Goal: Task Accomplishment & Management: Manage account settings

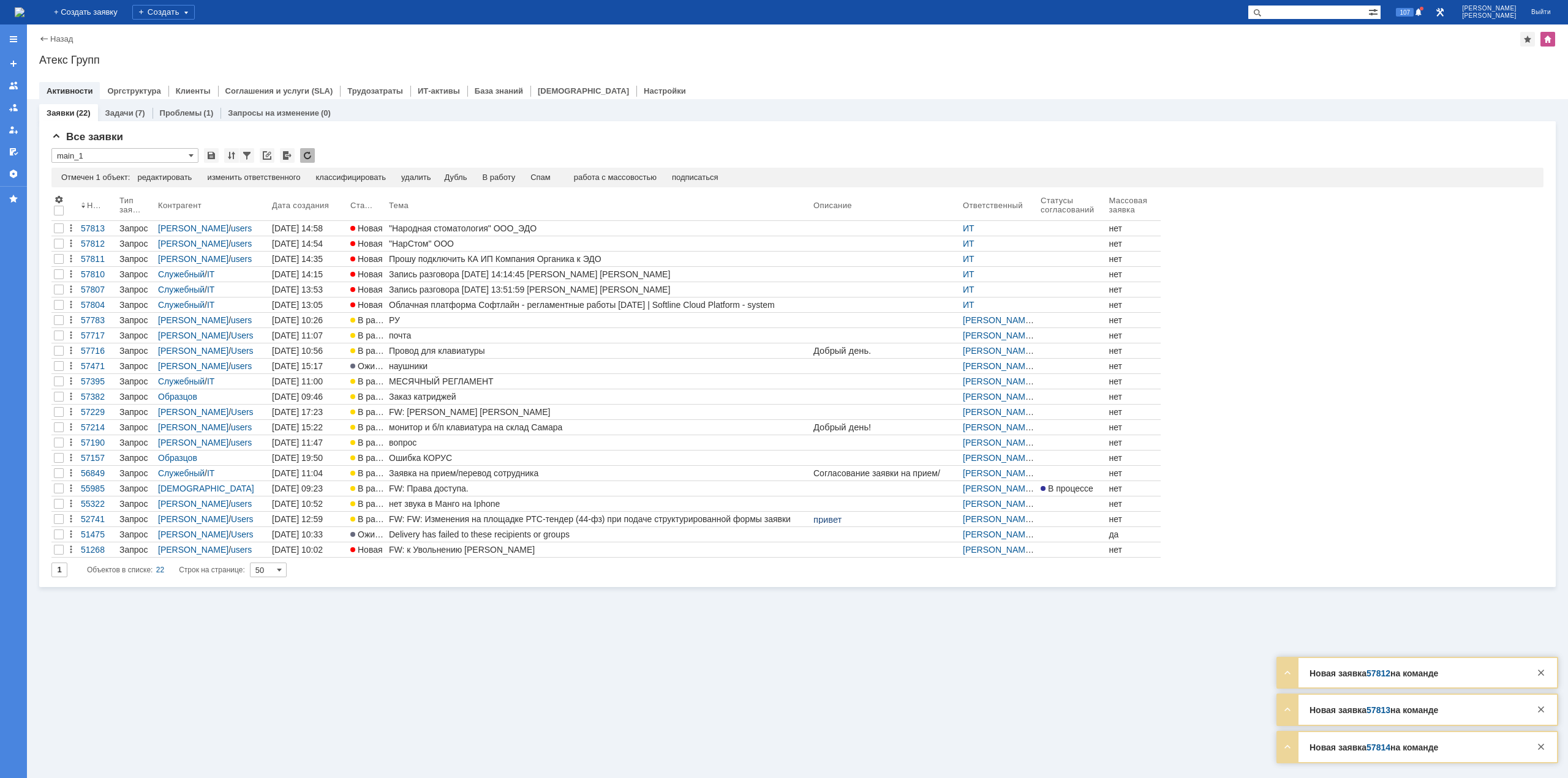
click at [25, 13] on img at bounding box center [19, 12] width 10 height 10
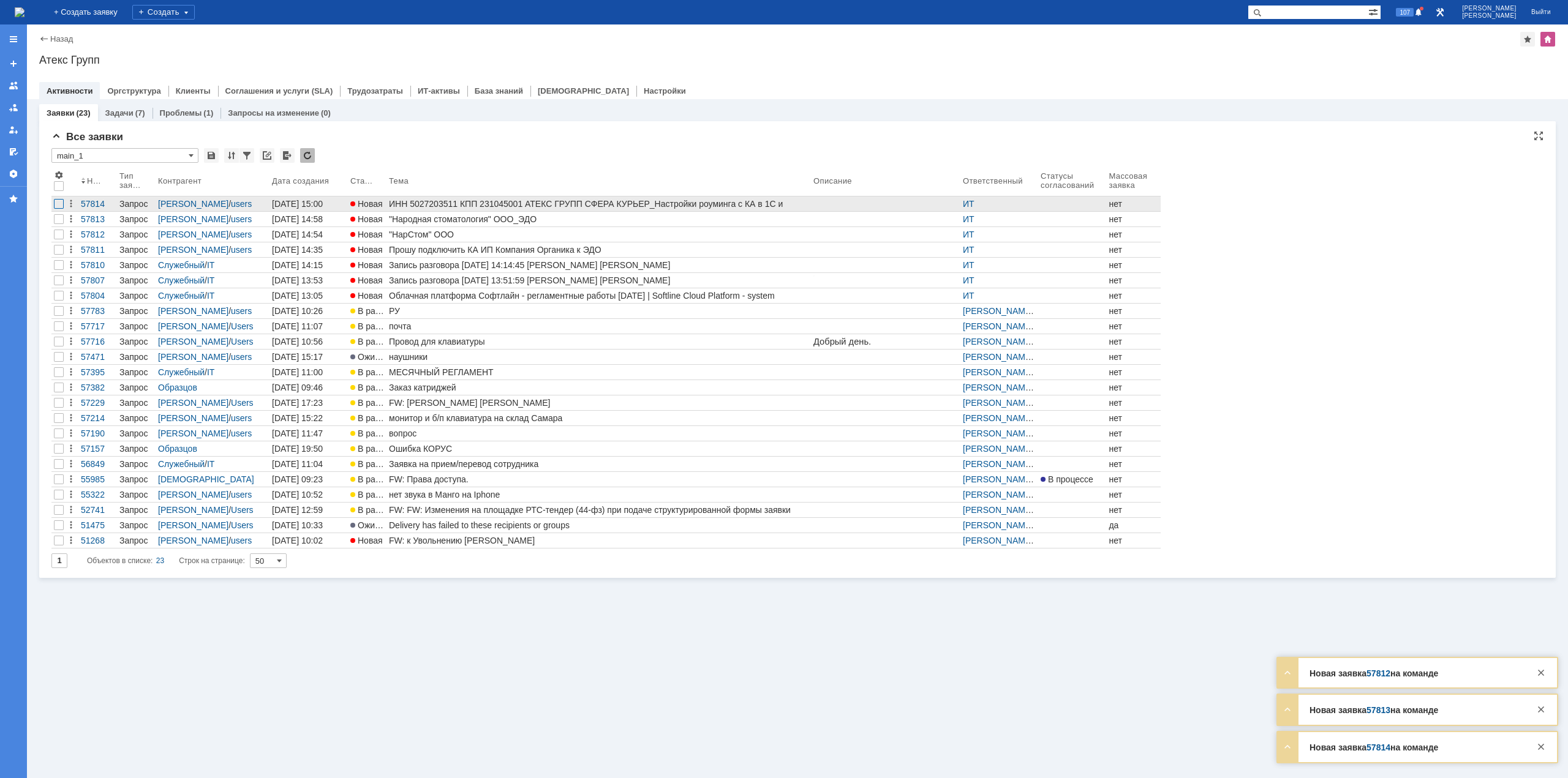
click at [58, 203] on div at bounding box center [58, 203] width 10 height 10
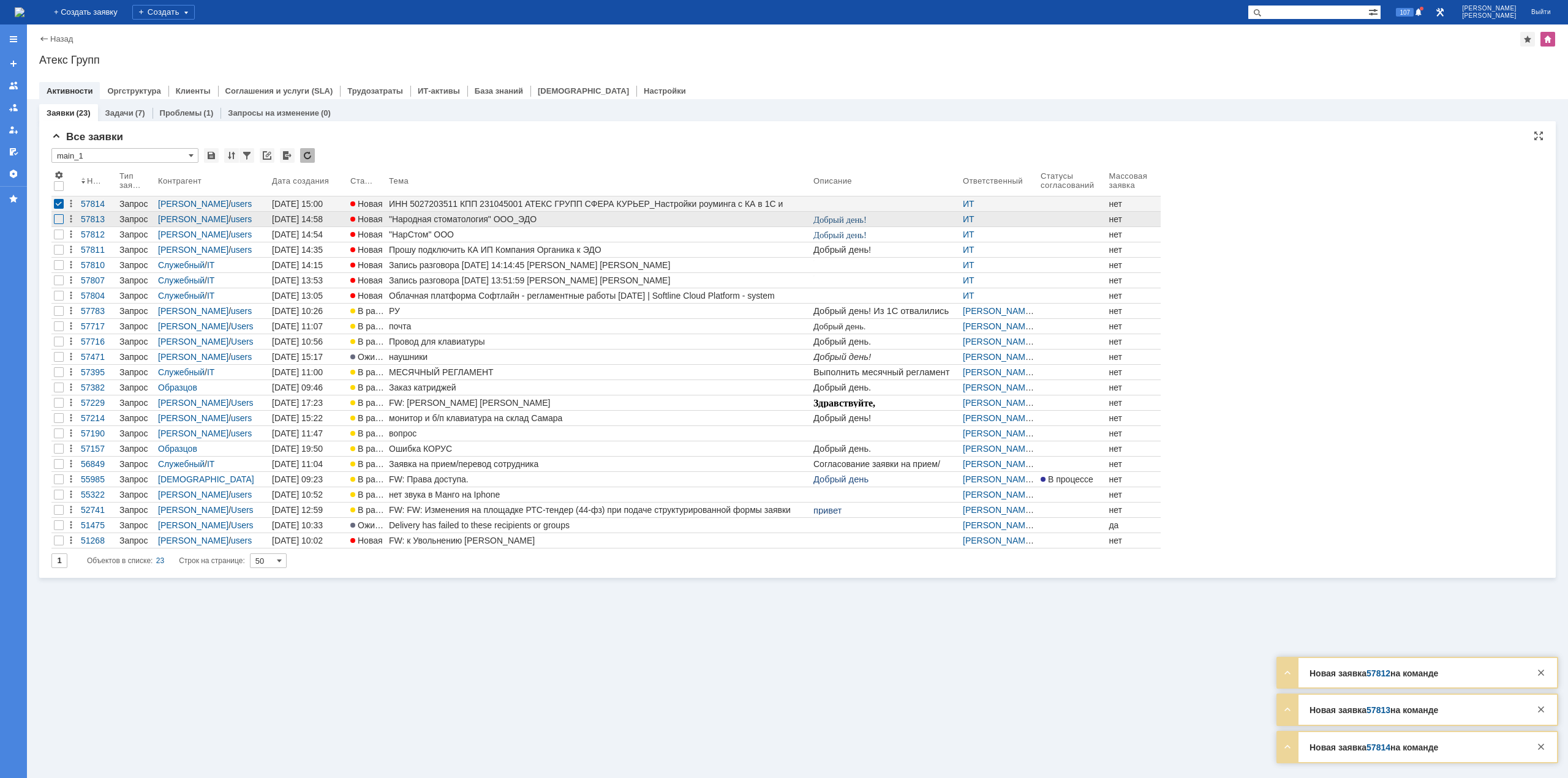
click at [58, 220] on div at bounding box center [58, 219] width 10 height 10
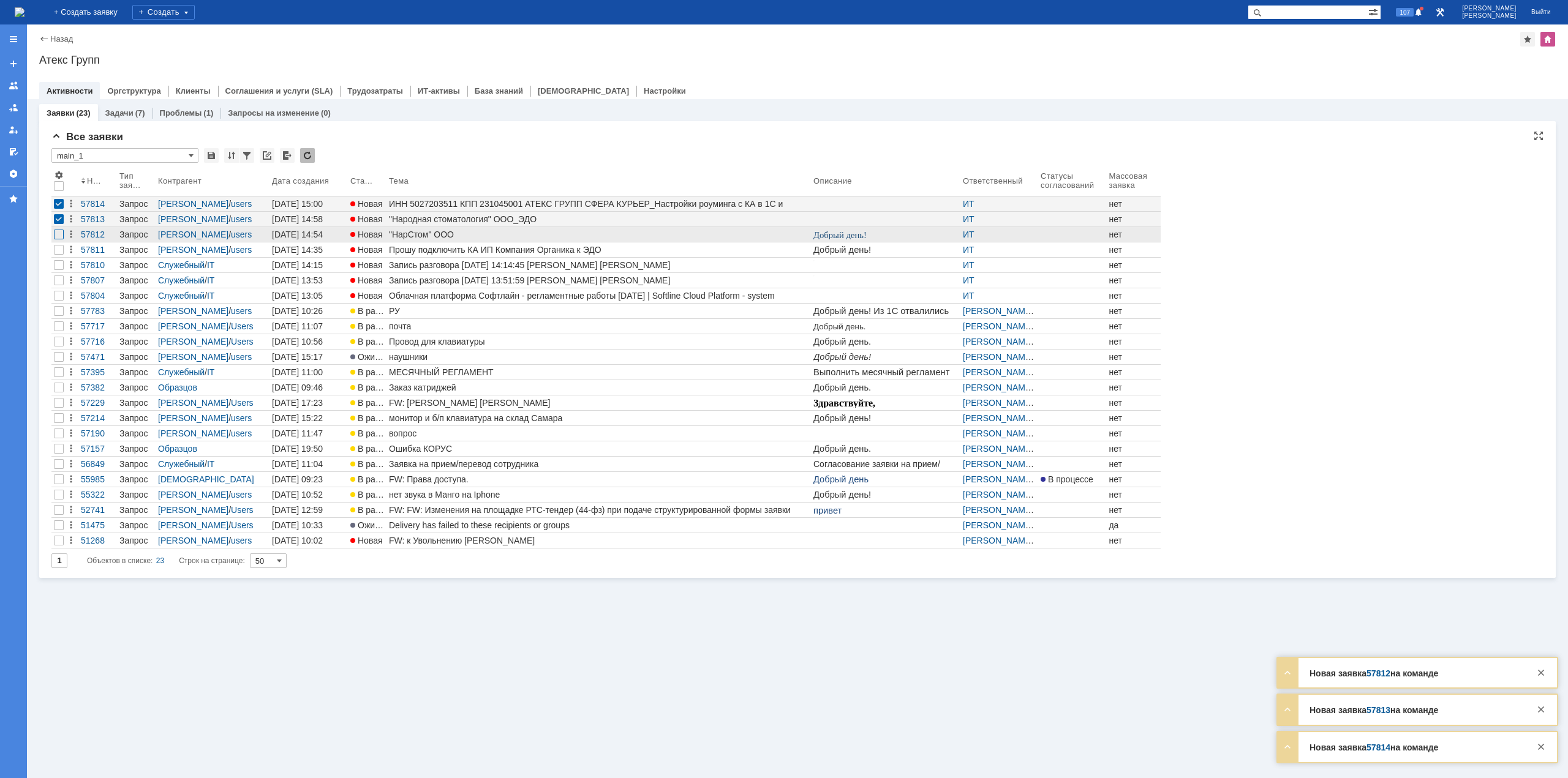
click at [61, 232] on div at bounding box center [58, 234] width 10 height 10
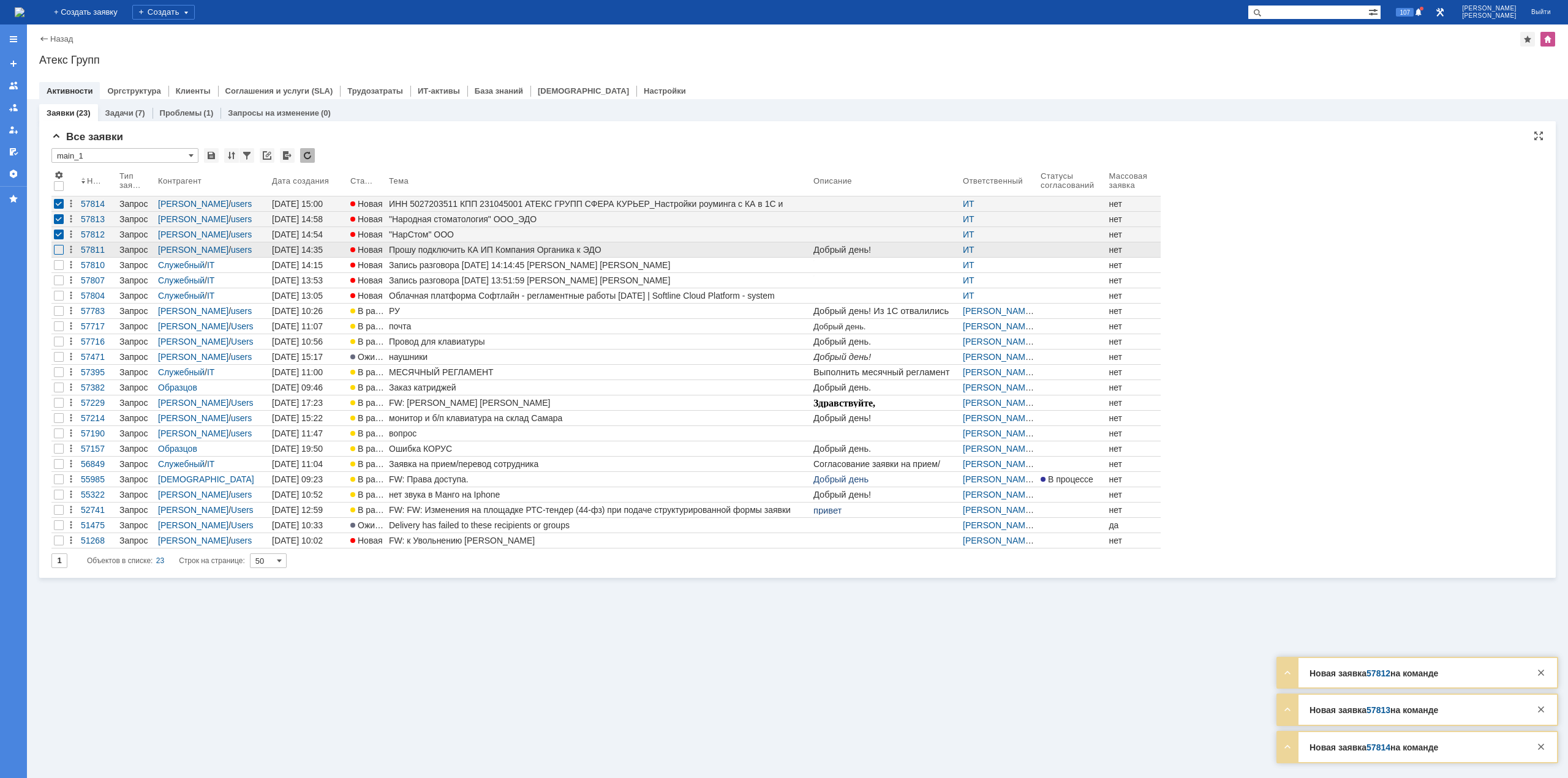
click at [60, 246] on div at bounding box center [58, 250] width 10 height 10
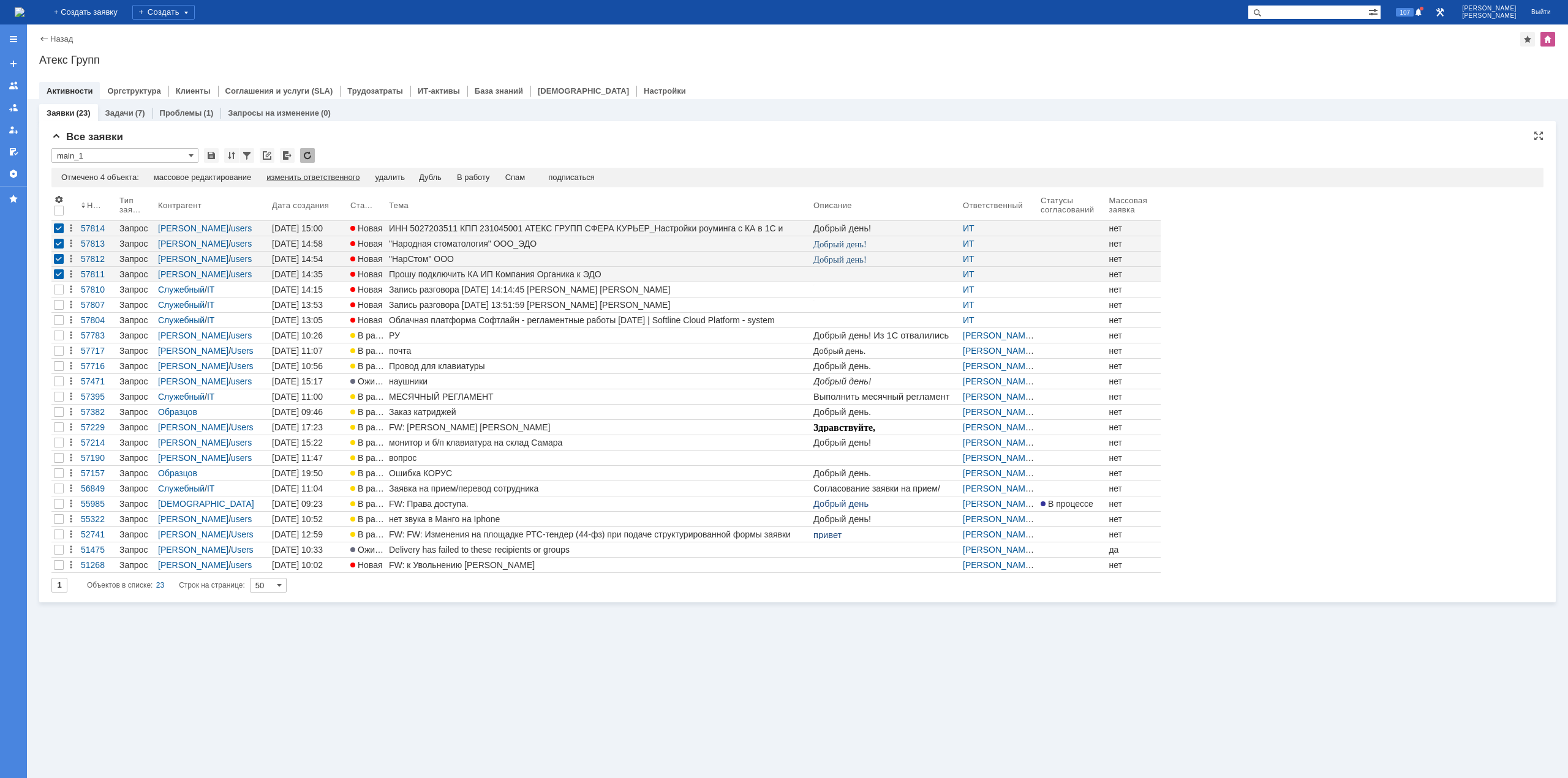
click at [324, 176] on div "изменить ответственного" at bounding box center [312, 177] width 94 height 10
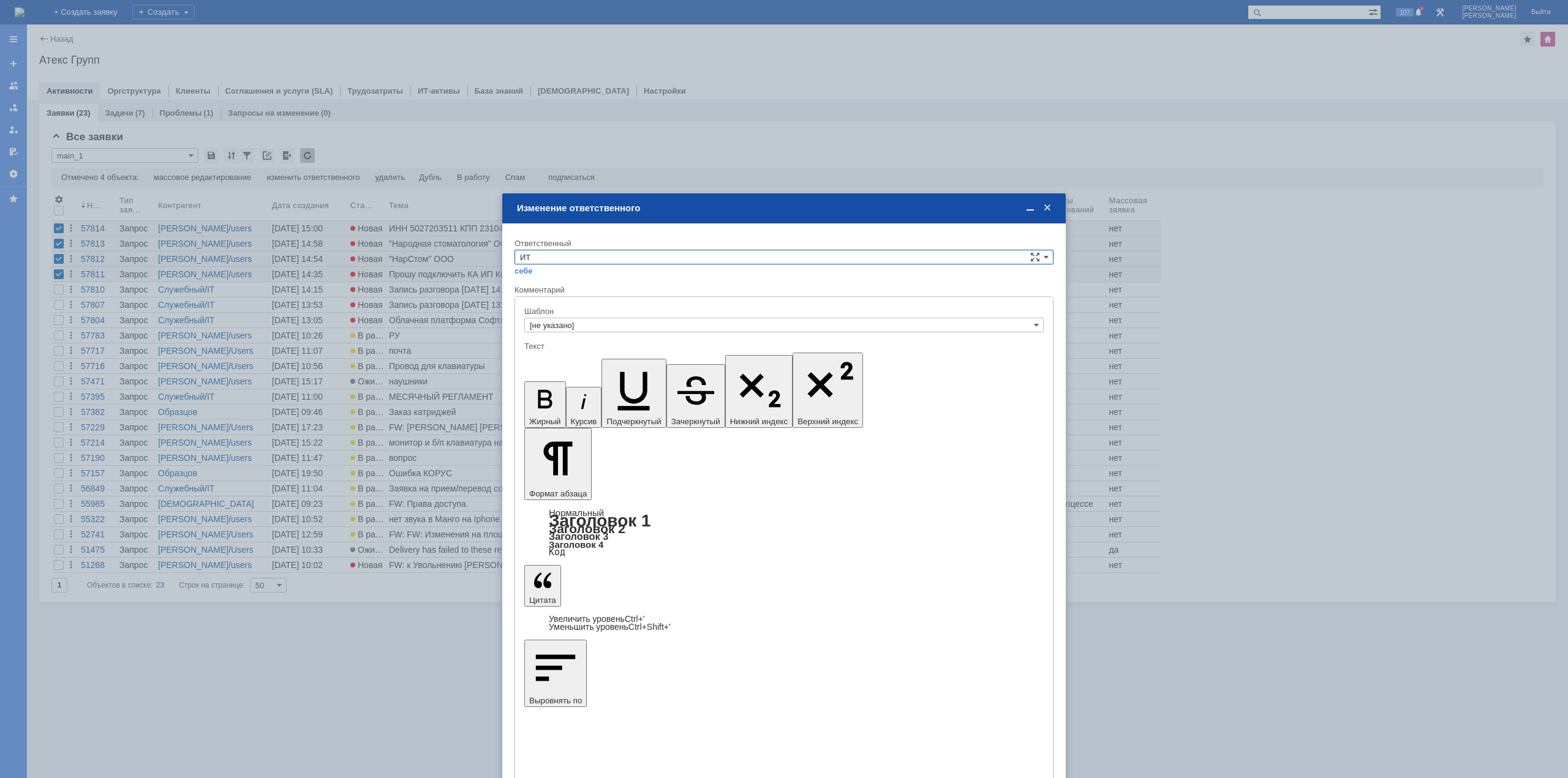
click at [601, 257] on input "ИТ" at bounding box center [784, 257] width 539 height 15
click at [571, 287] on span "АСУ" at bounding box center [784, 288] width 528 height 10
type input "АСУ"
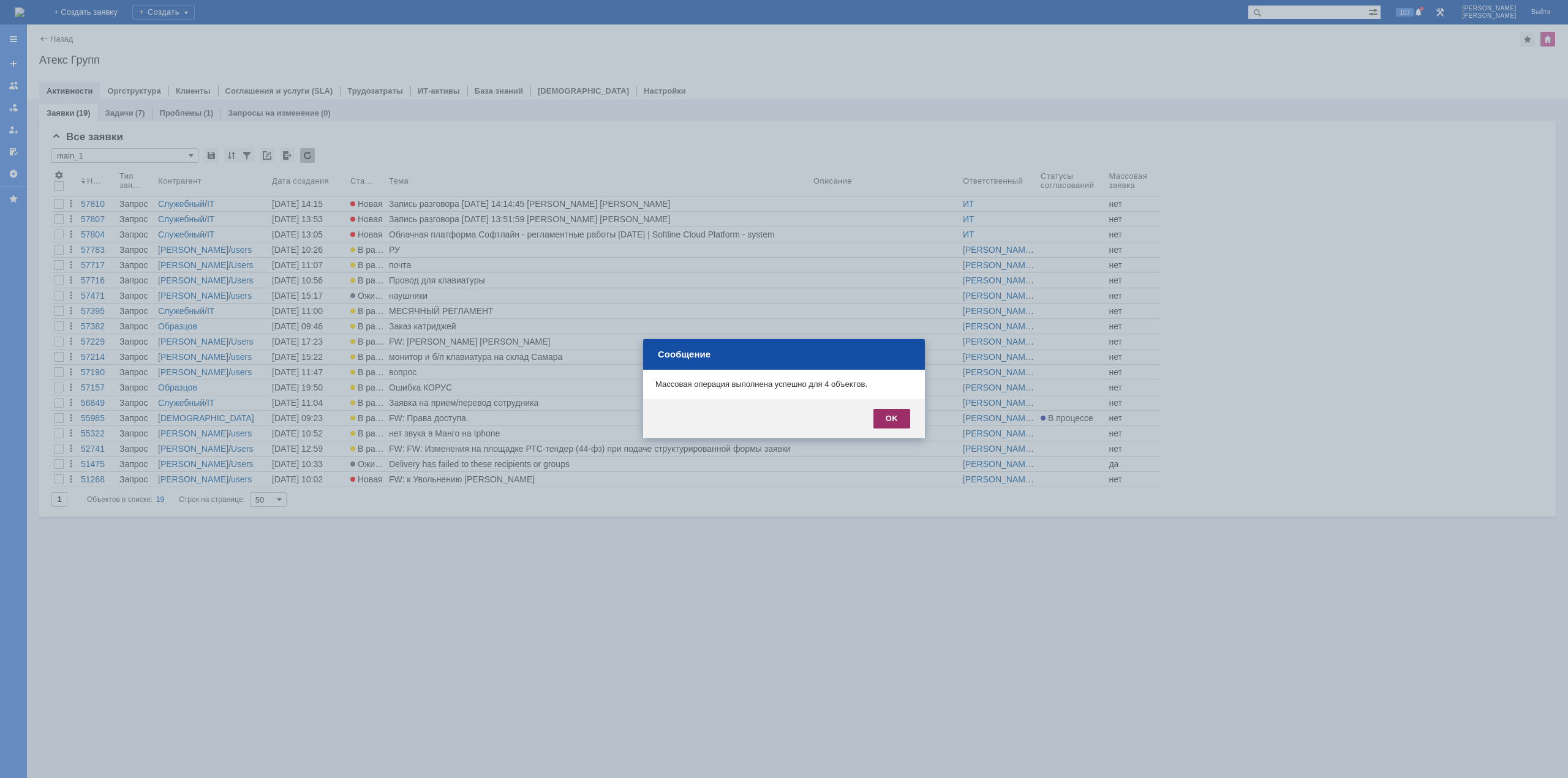
click at [892, 410] on div "OK" at bounding box center [892, 419] width 36 height 20
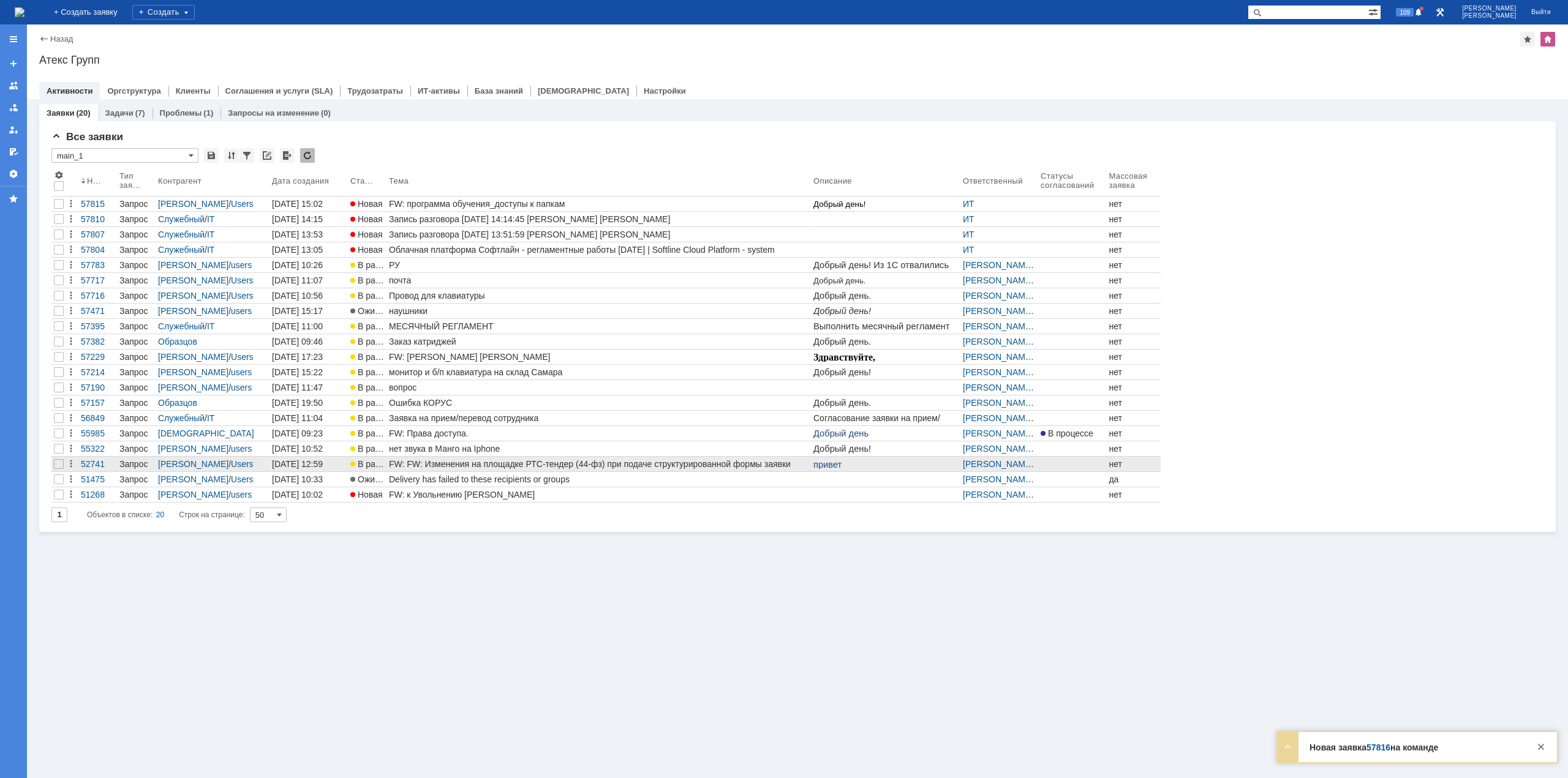
drag, startPoint x: 485, startPoint y: 602, endPoint x: 485, endPoint y: 464, distance: 138.0
click at [485, 603] on div "Заявки (20) Задачи (7) Проблемы (1) Запросы на изменение (0) Все заявки * main_…" at bounding box center [797, 438] width 1541 height 679
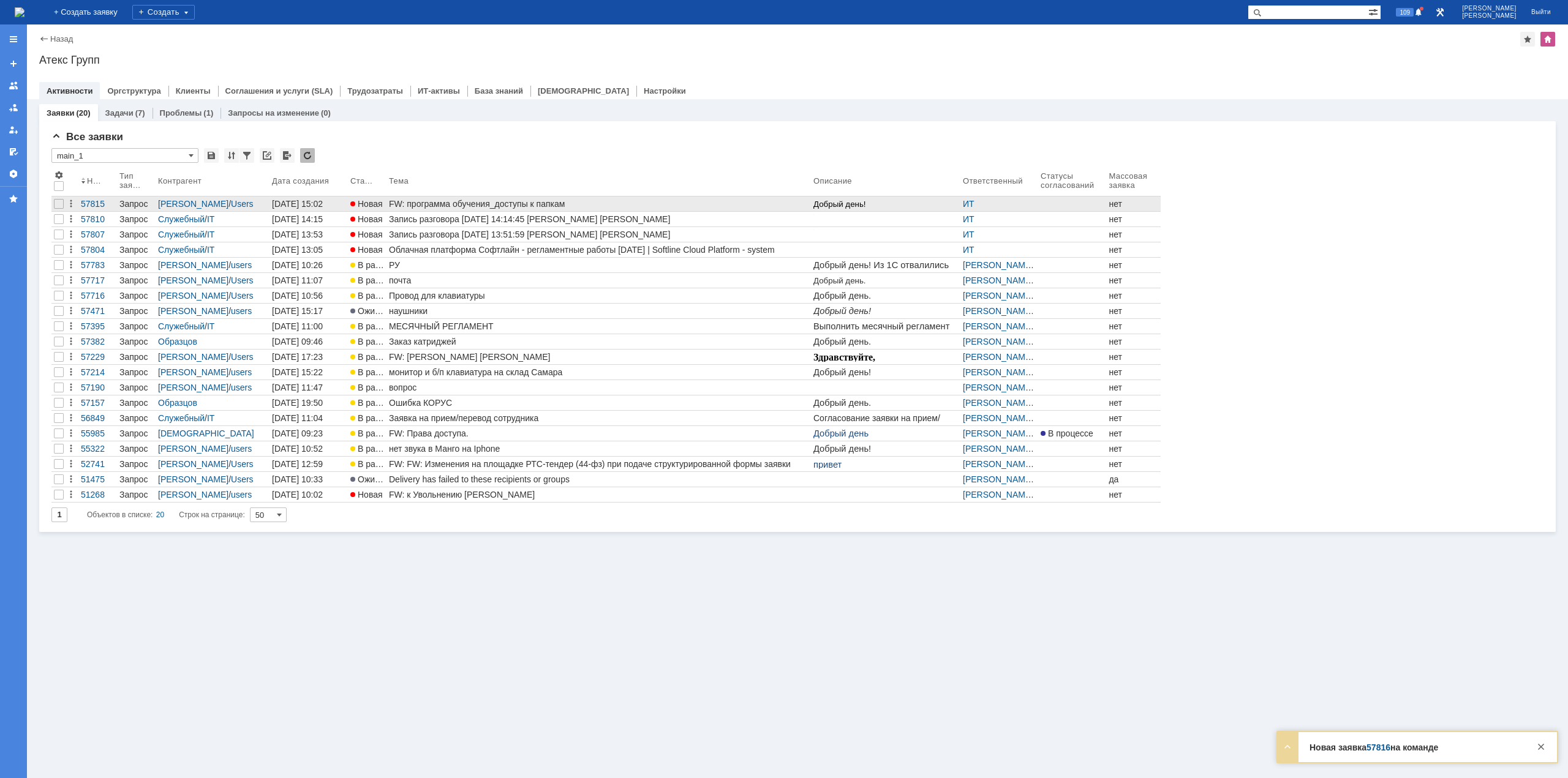
click at [461, 202] on div "FW: программа обучения_доступы к папкам" at bounding box center [598, 203] width 419 height 10
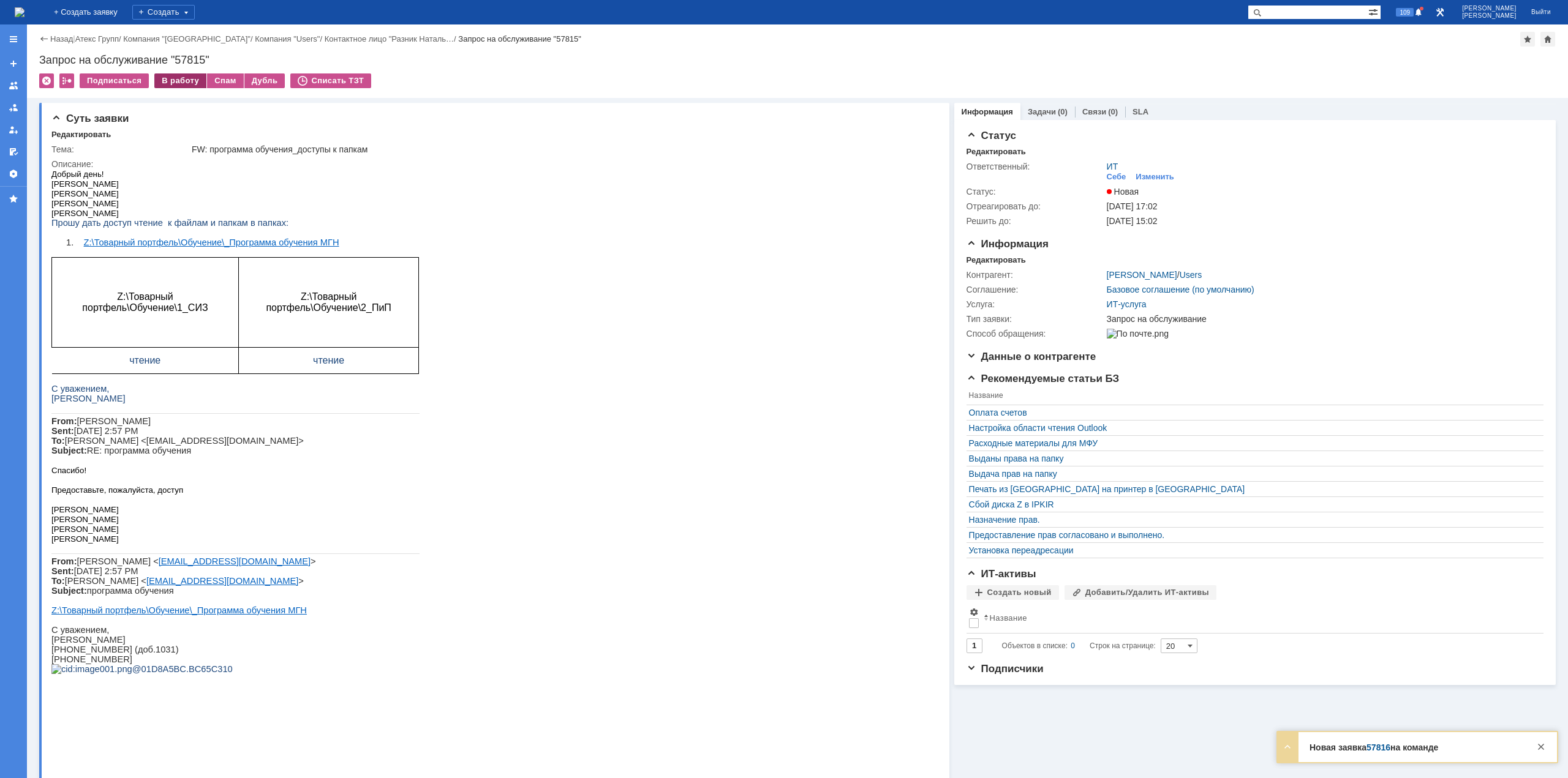
click at [175, 79] on div "В работу" at bounding box center [180, 81] width 52 height 15
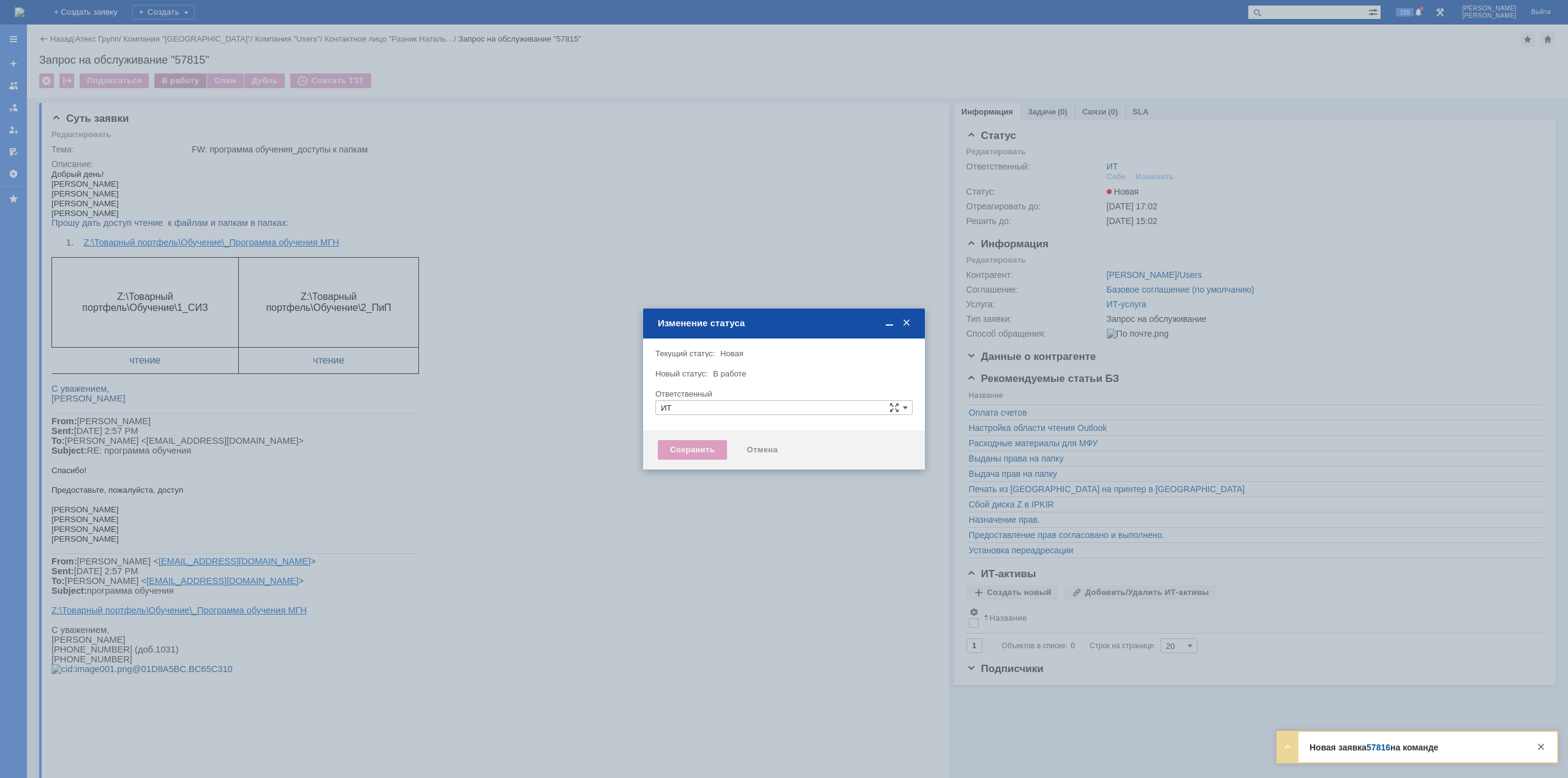
type input "[PERSON_NAME]"
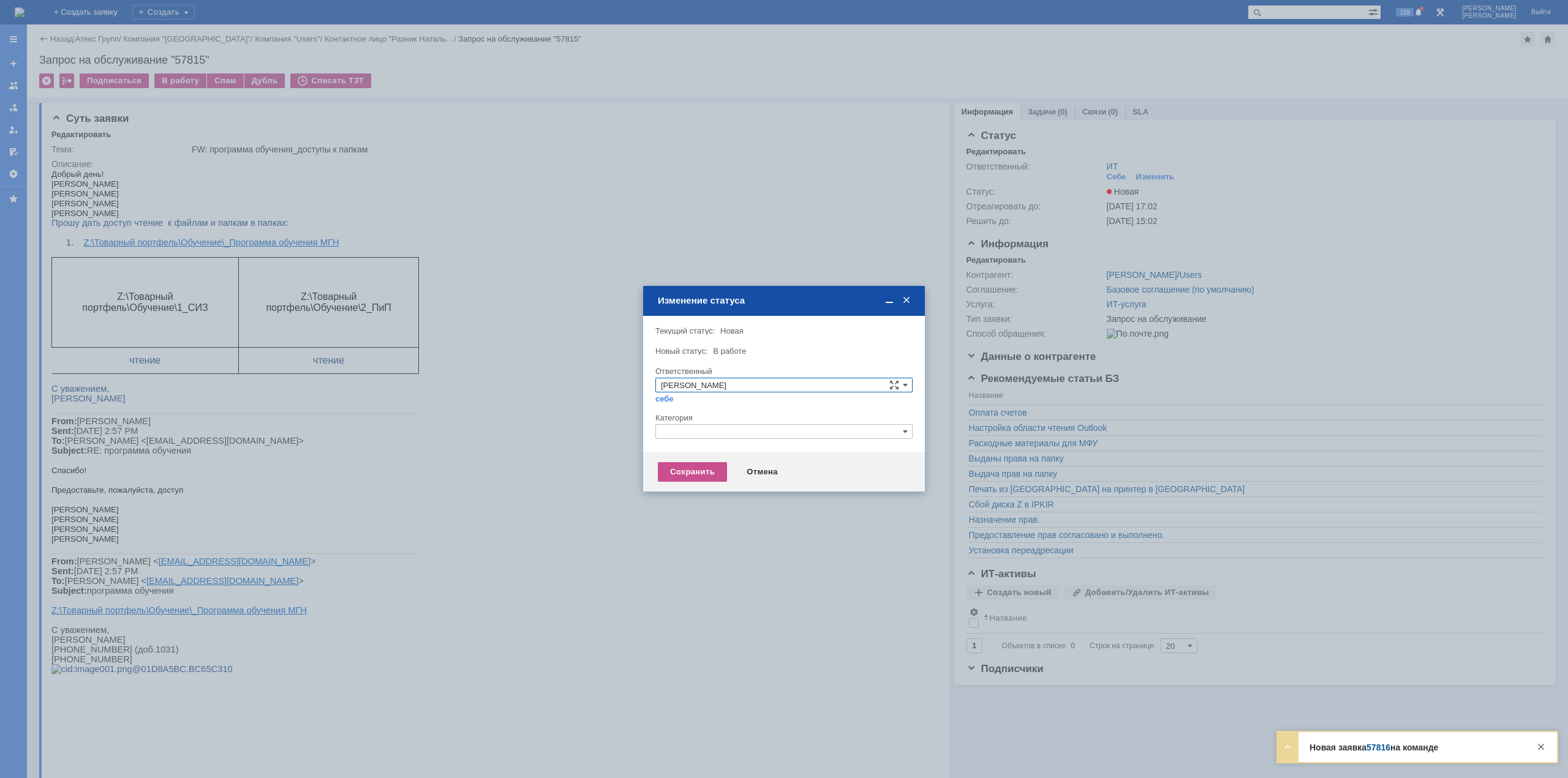
click at [724, 434] on input "text" at bounding box center [784, 431] width 257 height 15
click at [692, 489] on span "Прочее" at bounding box center [784, 489] width 246 height 10
click at [697, 433] on input "Прочее" at bounding box center [784, 431] width 257 height 15
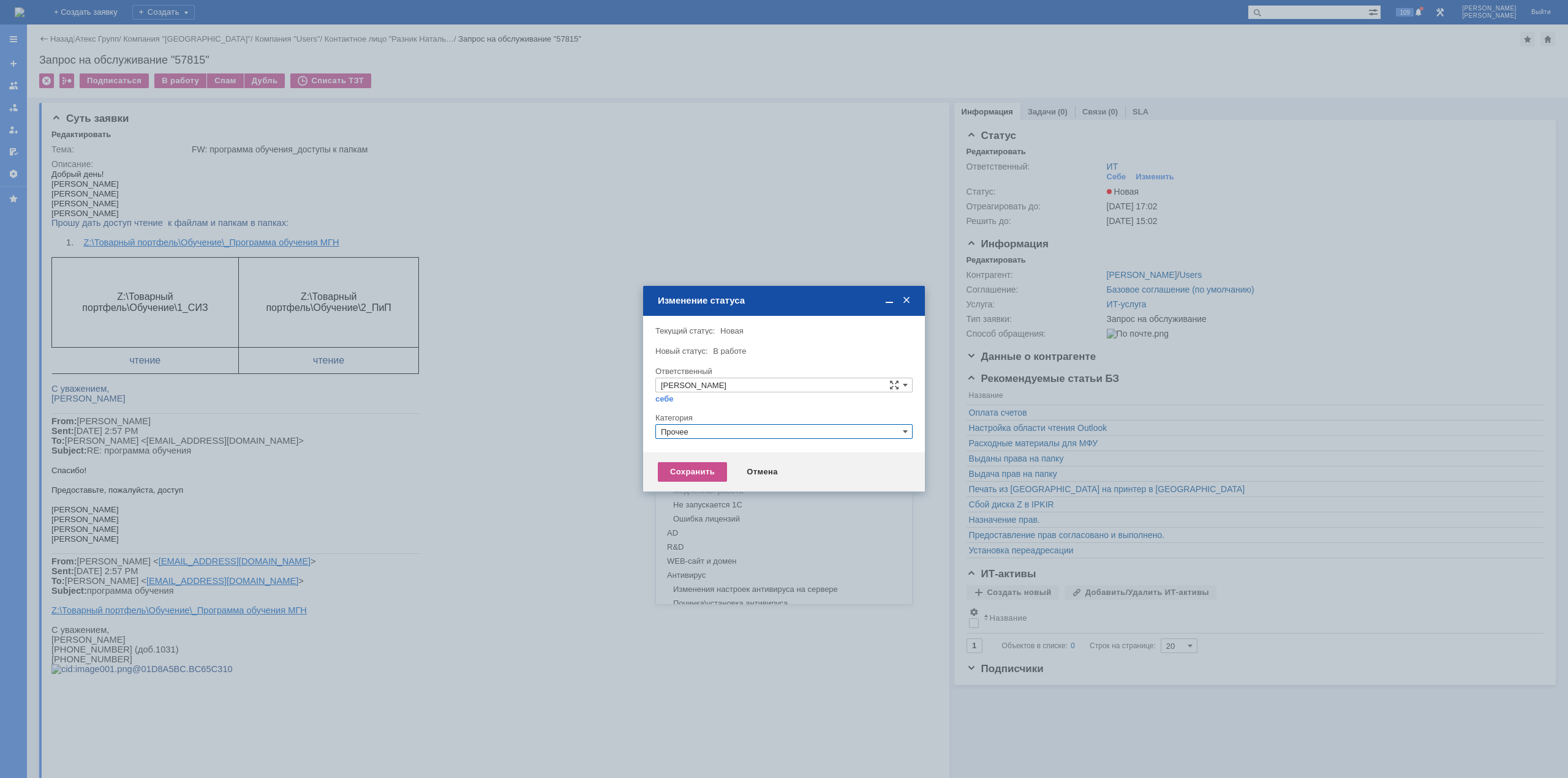
drag, startPoint x: 703, startPoint y: 432, endPoint x: 459, endPoint y: 432, distance: 244.0
click at [459, 432] on body "Идет загрузка, пожалуйста, подождите. На домашнюю + Создать заявку Создать 109 …" at bounding box center [784, 389] width 1568 height 778
click at [690, 487] on span "Назначение доступа (файловые ресурсы)" at bounding box center [784, 489] width 246 height 10
click at [690, 477] on div "Сохранить" at bounding box center [692, 472] width 69 height 20
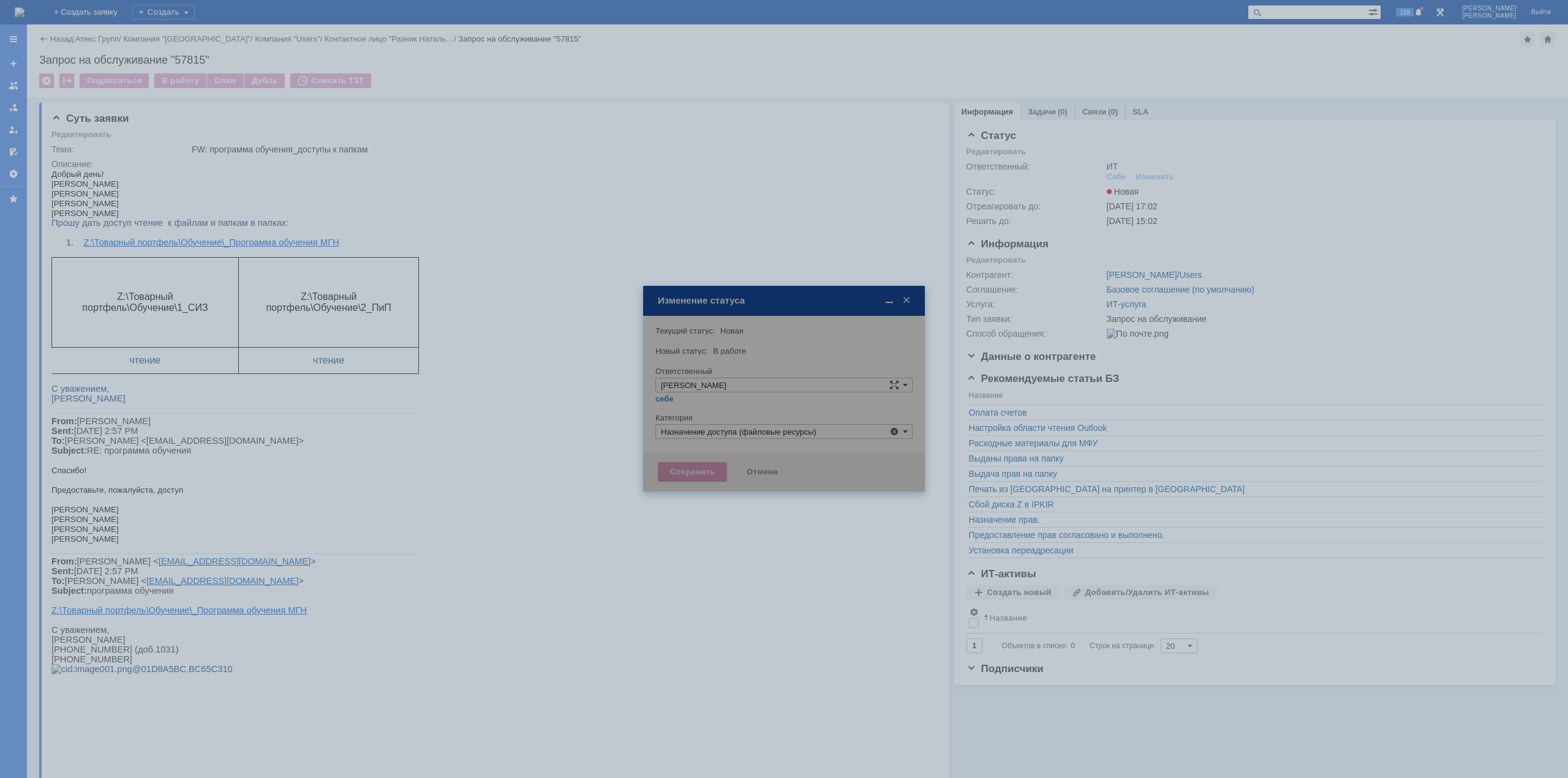
type input "Назначение доступа (файловые ресурсы)"
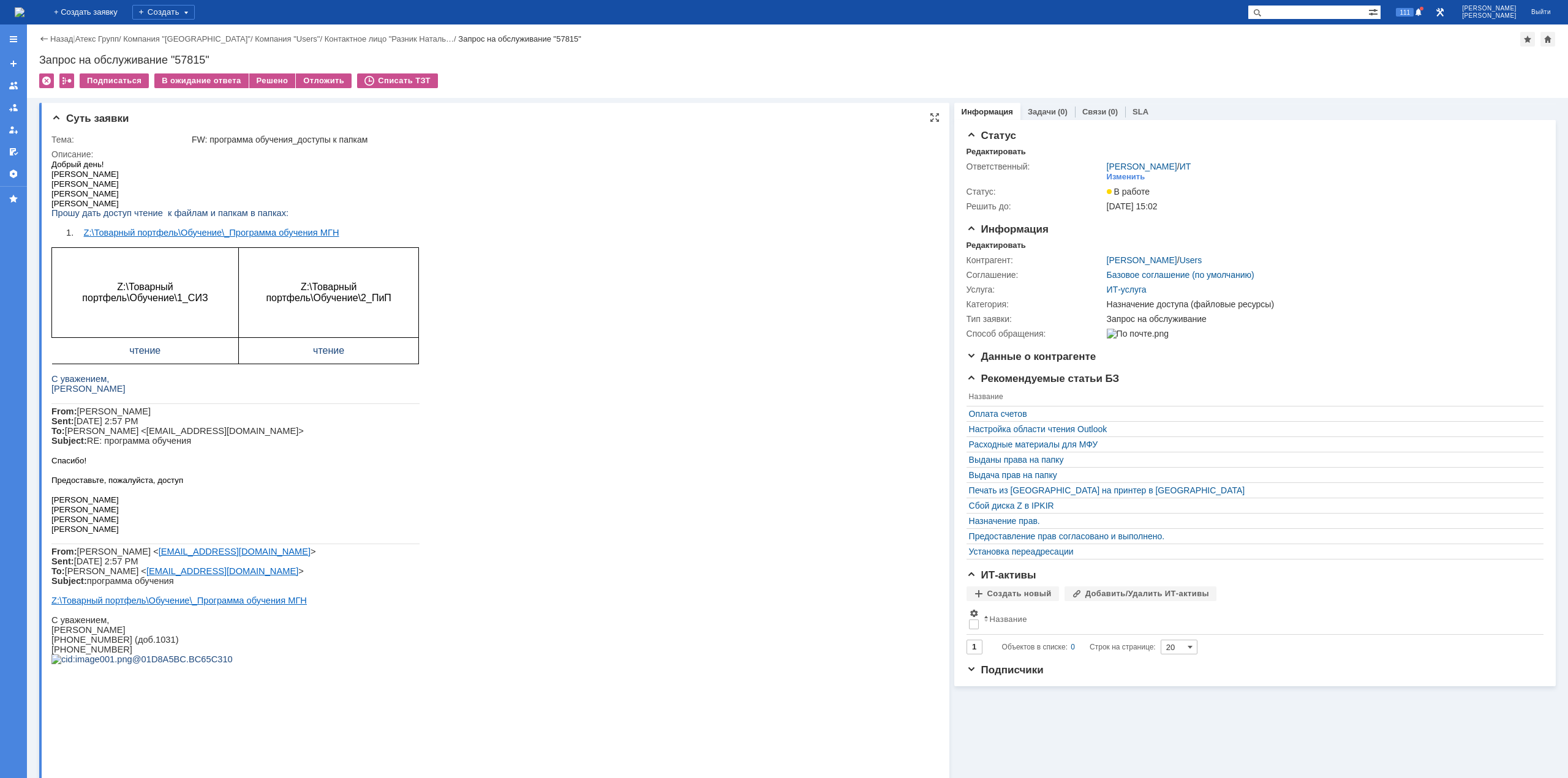
click at [321, 438] on p "From: [PERSON_NAME] Sent: [DATE] 2:57 PM To: [PERSON_NAME] <[EMAIL_ADDRESS][DOM…" at bounding box center [235, 426] width 368 height 39
drag, startPoint x: 97, startPoint y: 447, endPoint x: 133, endPoint y: 447, distance: 36.0
click at [133, 446] on span "[PERSON_NAME] Sent: [DATE] 2:57 PM To: [PERSON_NAME] <[EMAIL_ADDRESS][DOMAIN_NA…" at bounding box center [178, 426] width 252 height 39
click at [152, 446] on span "[PERSON_NAME] Sent: [DATE] 2:57 PM To: [PERSON_NAME] <[EMAIL_ADDRESS][DOMAIN_NA…" at bounding box center [178, 426] width 252 height 39
drag, startPoint x: 130, startPoint y: 455, endPoint x: 152, endPoint y: 453, distance: 22.1
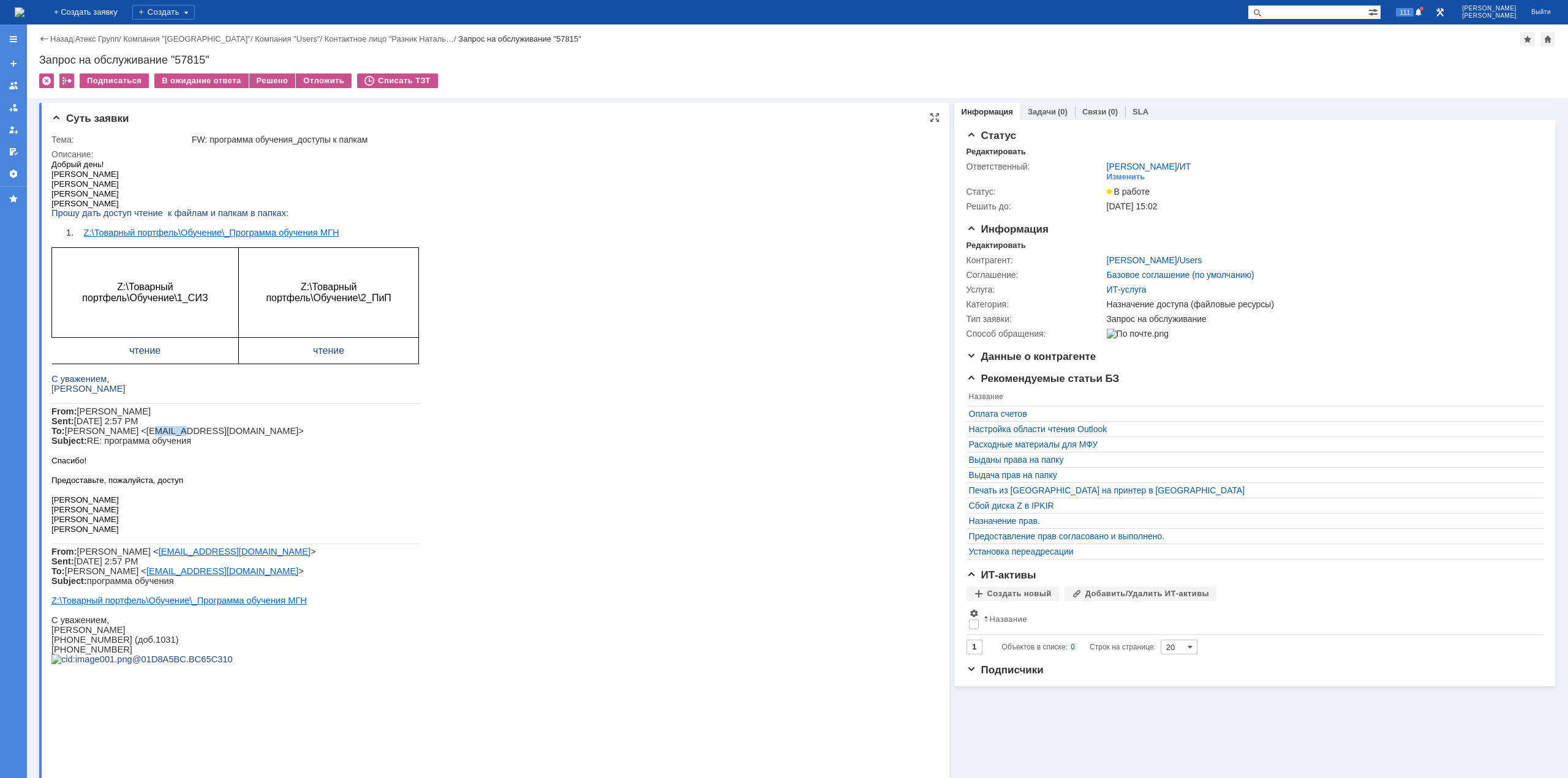
click at [152, 446] on span "[PERSON_NAME] Sent: [DATE] 2:57 PM To: [PERSON_NAME] <[EMAIL_ADDRESS][DOMAIN_NA…" at bounding box center [178, 426] width 252 height 39
drag, startPoint x: 177, startPoint y: 453, endPoint x: 194, endPoint y: 453, distance: 17.0
click at [194, 446] on span "[PERSON_NAME] Sent: [DATE] 2:57 PM To: [PERSON_NAME] <[EMAIL_ADDRESS][DOMAIN_NA…" at bounding box center [178, 426] width 252 height 39
drag, startPoint x: 211, startPoint y: 452, endPoint x: 167, endPoint y: 448, distance: 44.2
click at [167, 446] on span "[PERSON_NAME] Sent: [DATE] 2:57 PM To: [PERSON_NAME] <[EMAIL_ADDRESS][DOMAIN_NA…" at bounding box center [178, 426] width 252 height 39
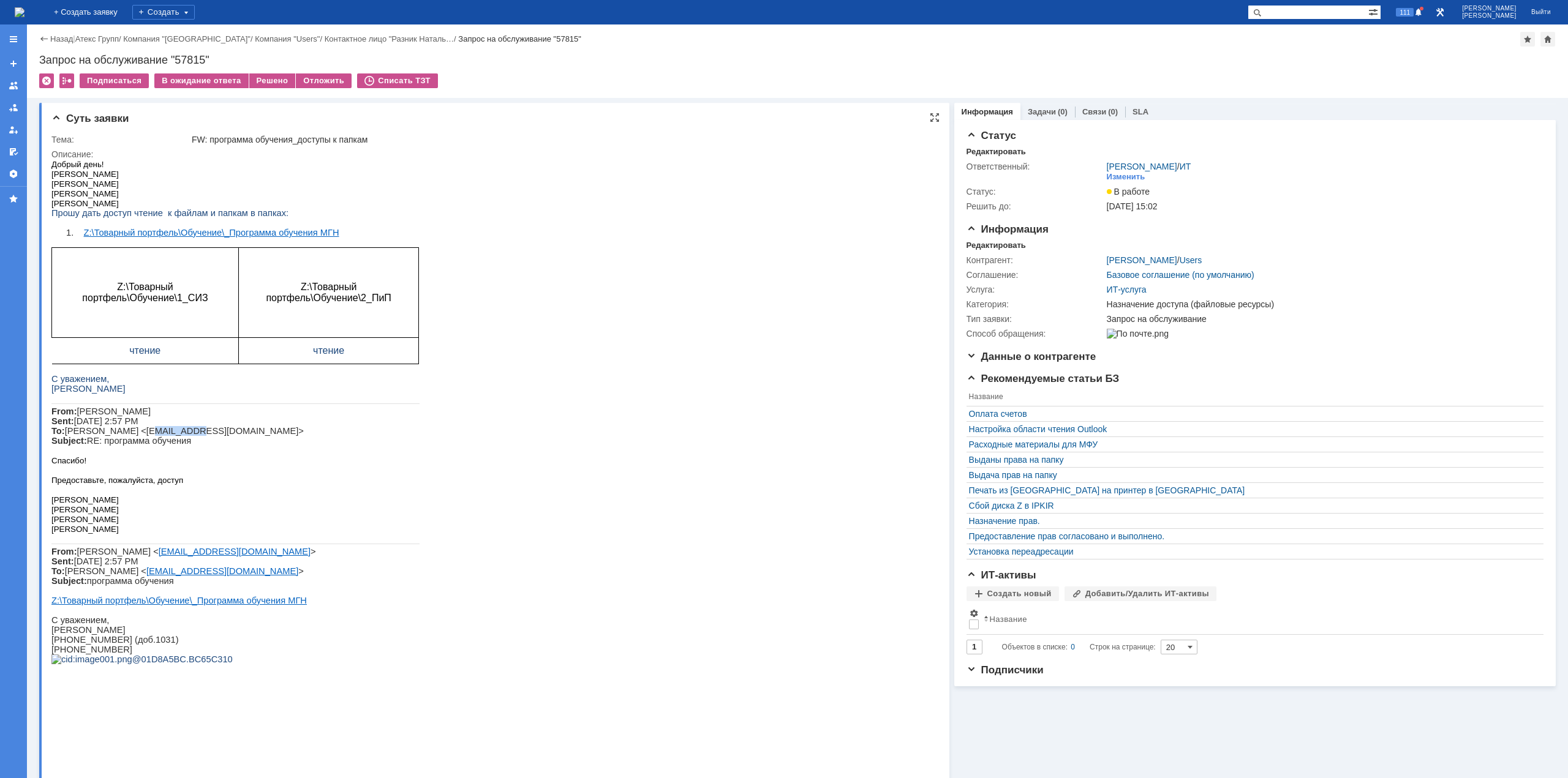
drag, startPoint x: 131, startPoint y: 448, endPoint x: 170, endPoint y: 451, distance: 39.1
click at [169, 446] on span "[PERSON_NAME] Sent: [DATE] 2:57 PM To: [PERSON_NAME] <[EMAIL_ADDRESS][DOMAIN_NA…" at bounding box center [178, 426] width 252 height 39
drag, startPoint x: 90, startPoint y: 528, endPoint x: 95, endPoint y: 536, distance: 9.4
click at [95, 533] on div "Добрый день! [PERSON_NAME] [PERSON_NAME] [PERSON_NAME] [PERSON_NAME] Прошу дать…" at bounding box center [235, 426] width 368 height 535
drag, startPoint x: 130, startPoint y: 618, endPoint x: 138, endPoint y: 605, distance: 15.3
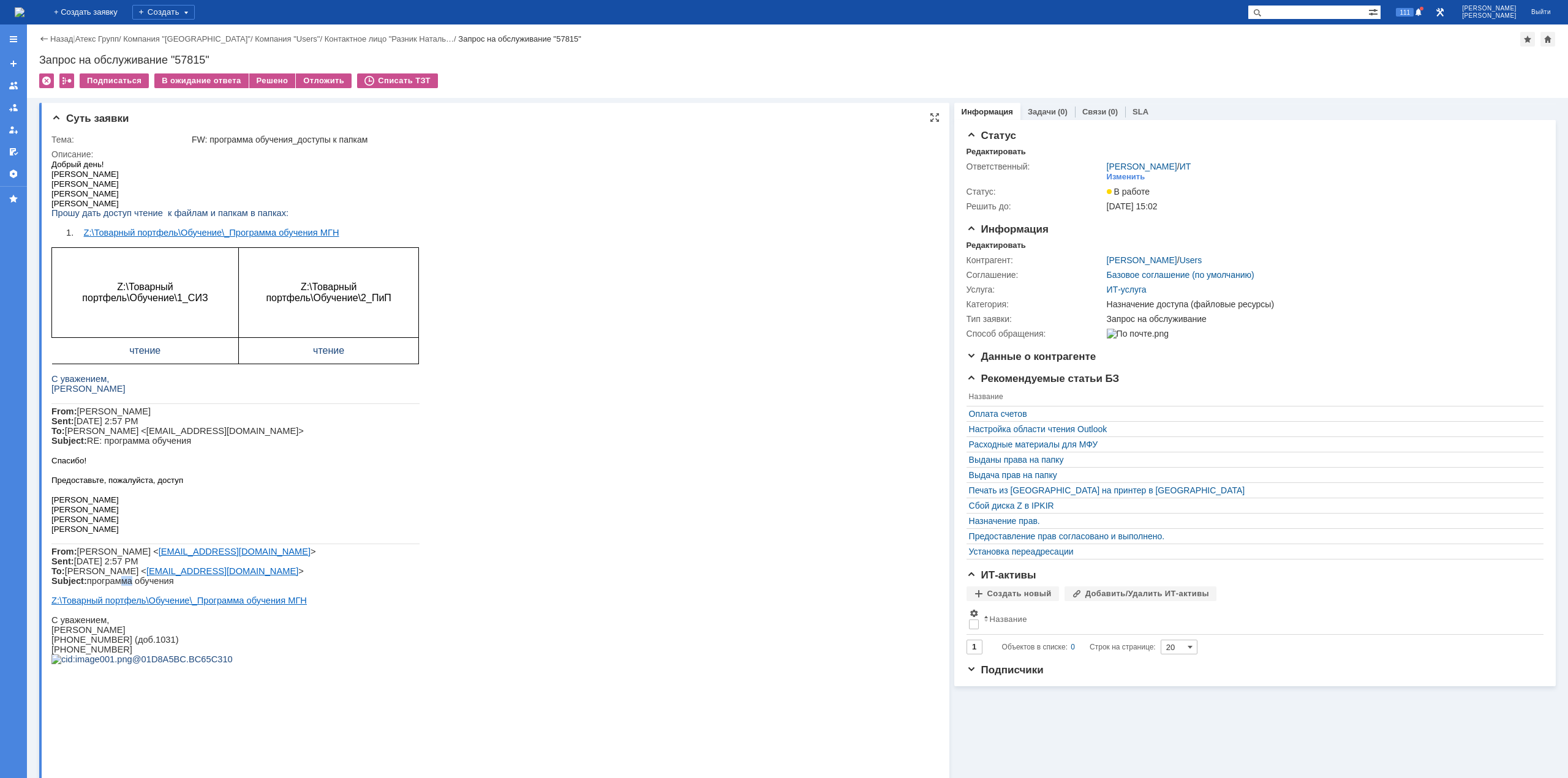
click at [133, 586] on span "[PERSON_NAME] < [EMAIL_ADDRESS][DOMAIN_NAME] > Sent: [DATE] 2:57 PM To: [PERSON…" at bounding box center [183, 566] width 264 height 39
drag, startPoint x: 210, startPoint y: 222, endPoint x: 241, endPoint y: 220, distance: 31.1
click at [241, 218] on span "Прошу дать доступ чтение к файлам и папкам в папках:" at bounding box center [170, 212] width 237 height 10
click at [129, 218] on span "Прошу дать доступ чтение к файлам и папкам в папках:" at bounding box center [170, 212] width 237 height 10
click at [261, 79] on div "Решено" at bounding box center [272, 81] width 46 height 15
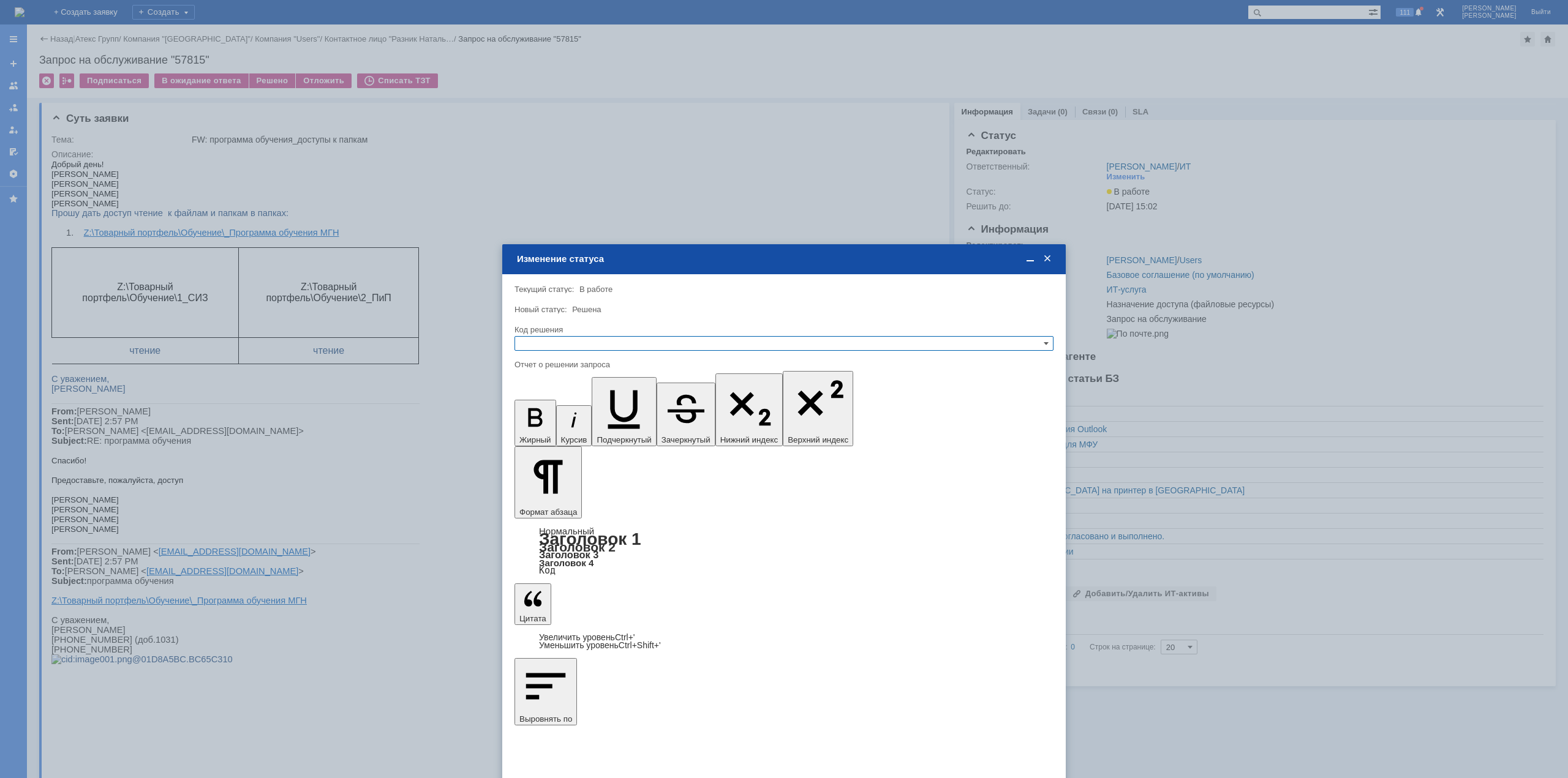
click at [655, 341] on input "text" at bounding box center [784, 343] width 539 height 15
click at [586, 399] on span "Решено" at bounding box center [784, 402] width 528 height 10
type input "Решено"
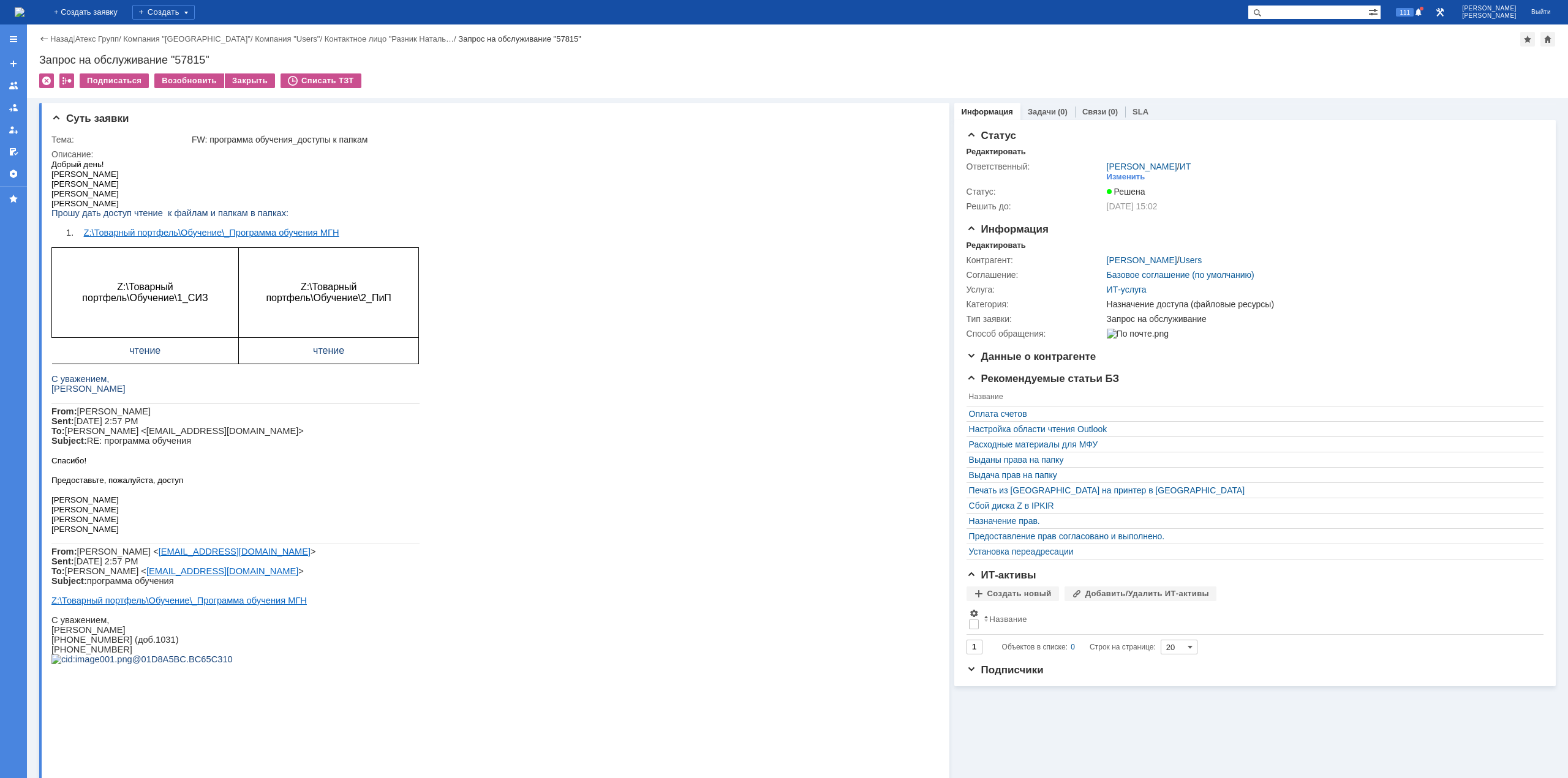
click at [25, 7] on img at bounding box center [19, 12] width 10 height 10
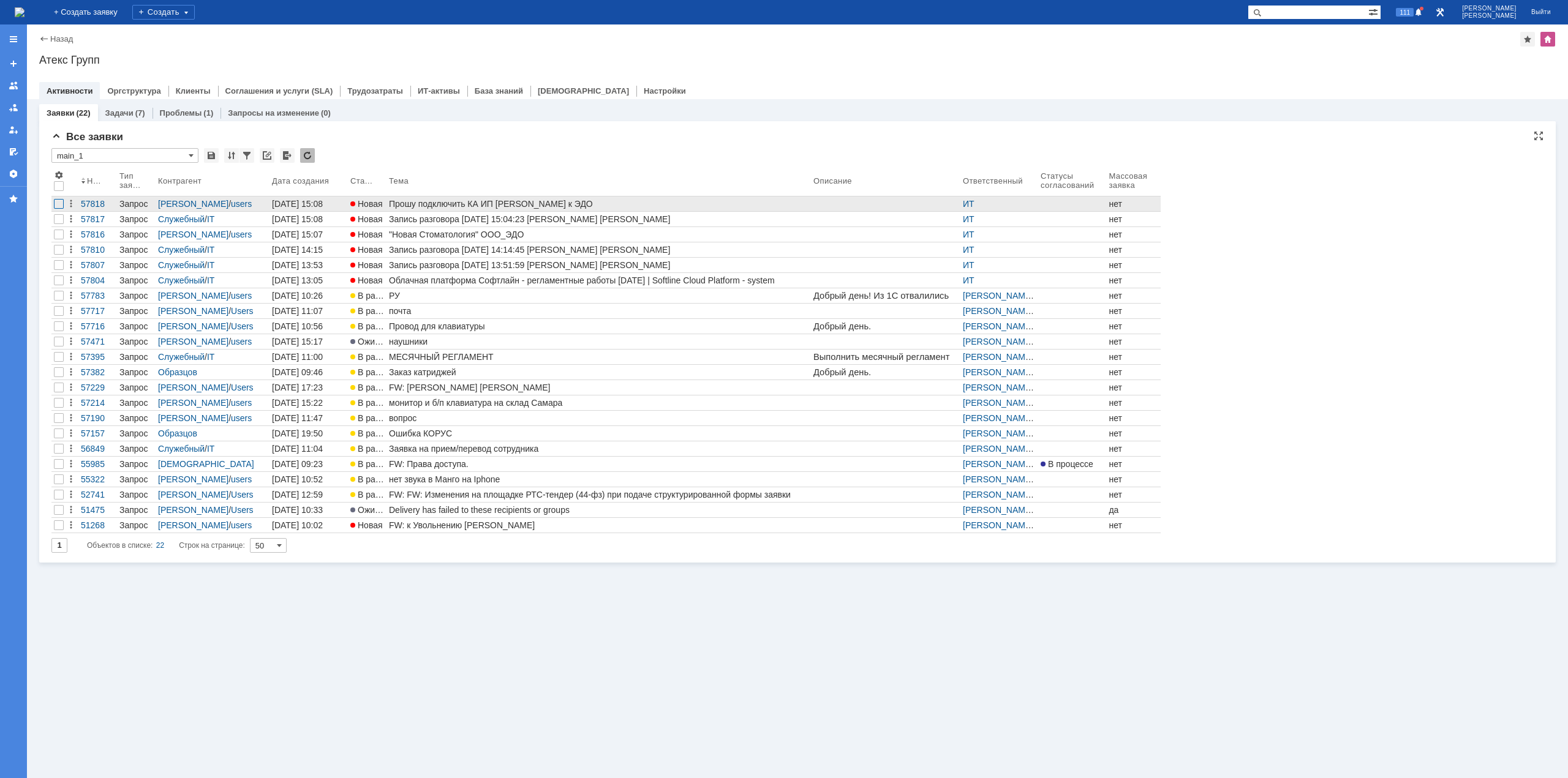
click at [54, 205] on div at bounding box center [58, 203] width 10 height 10
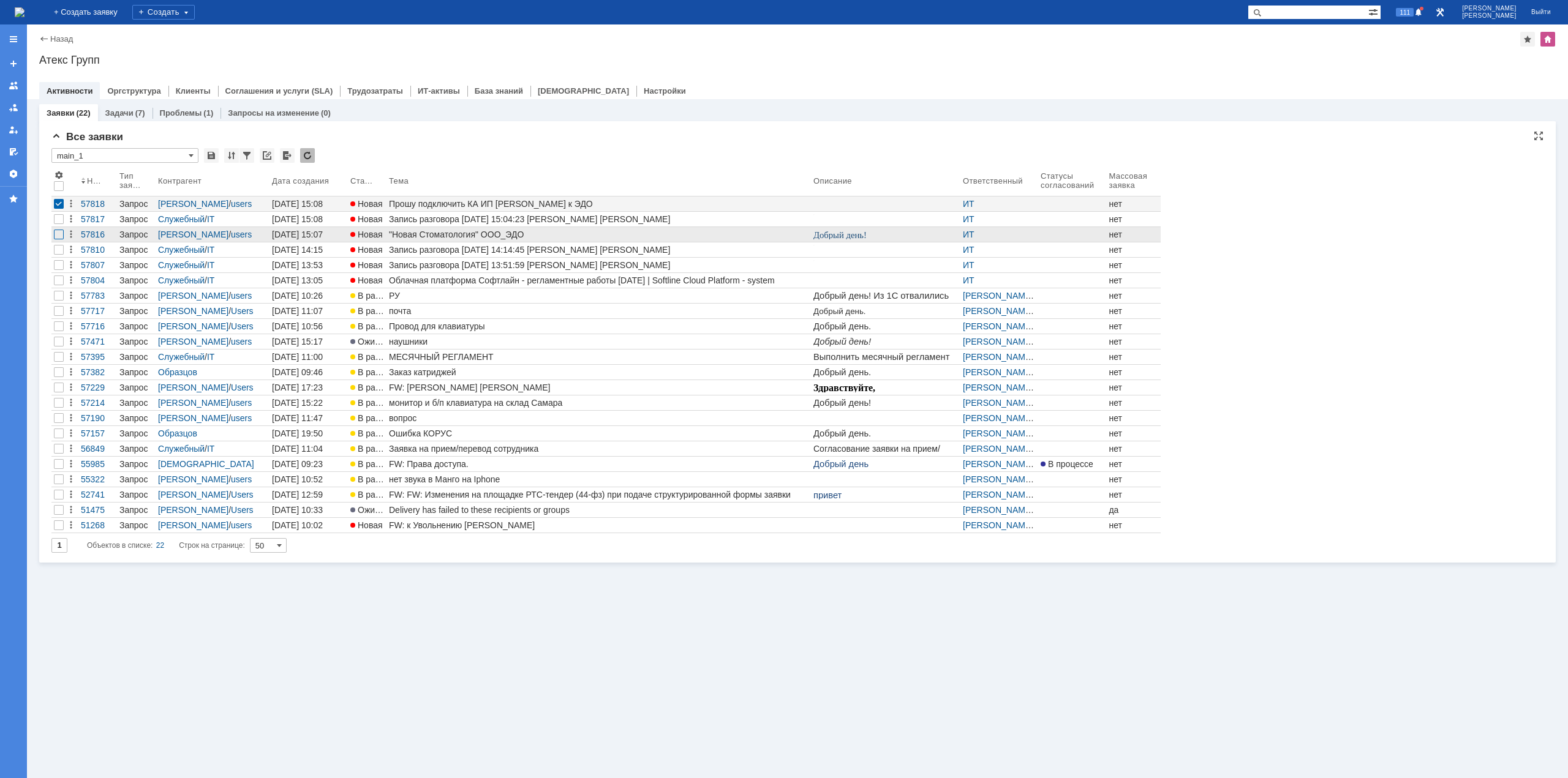
click at [57, 236] on div at bounding box center [58, 234] width 10 height 10
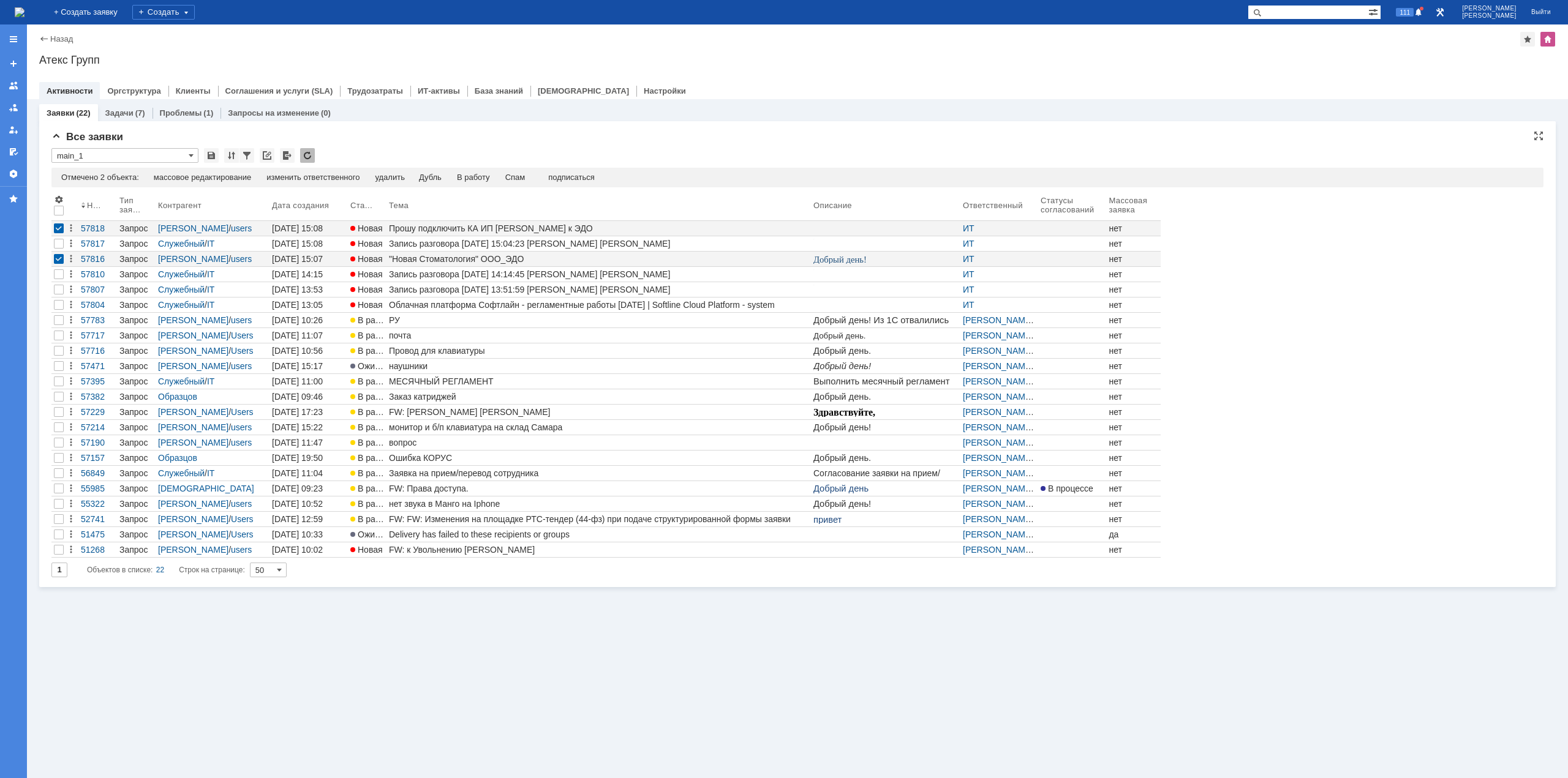
click at [319, 171] on div "Отмечено 2 объекта: редактировать массовое редактирование изменить ответственно…" at bounding box center [797, 178] width 1492 height 20
click at [321, 176] on div "изменить ответственного" at bounding box center [312, 177] width 94 height 10
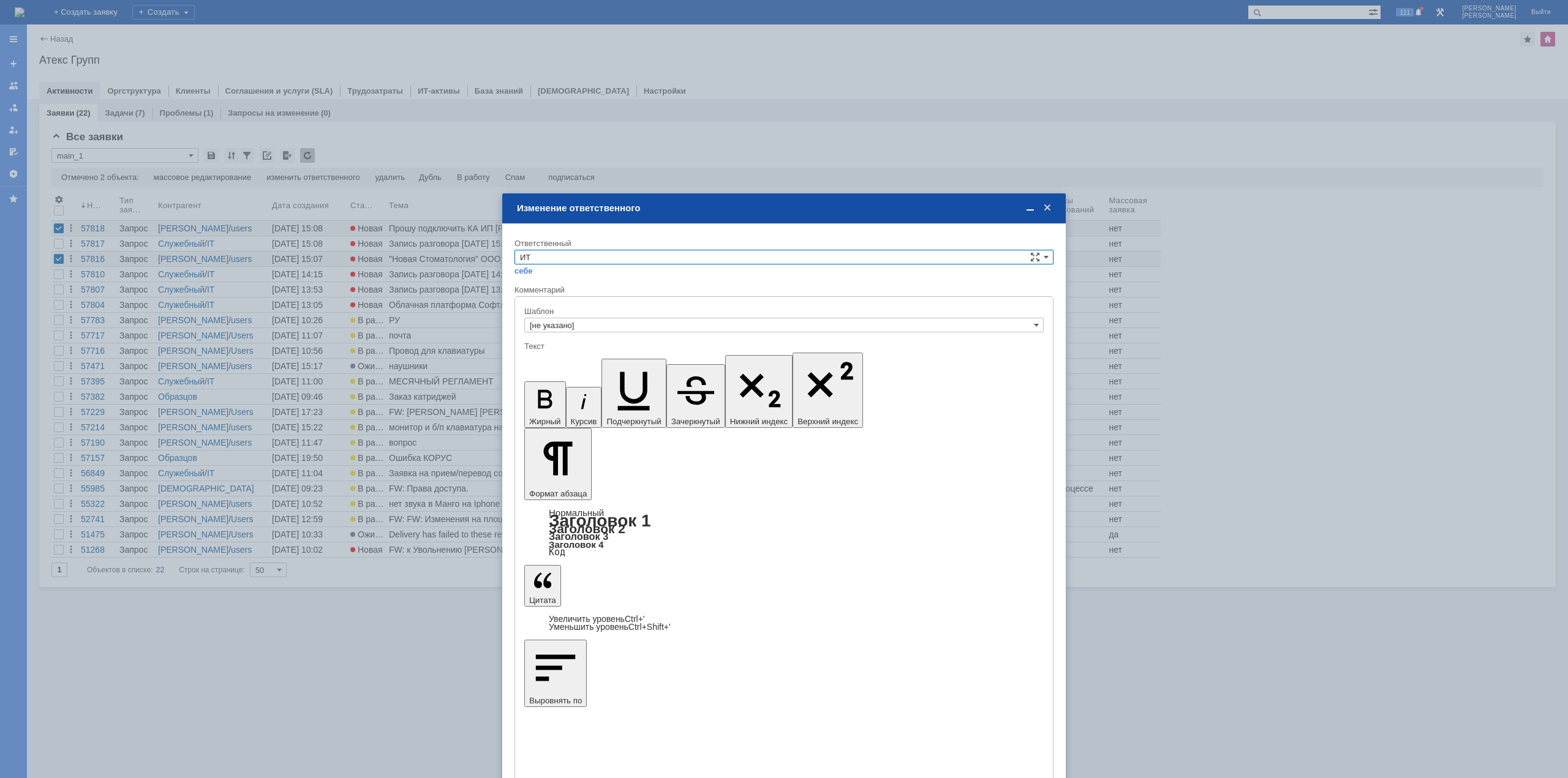
click at [557, 259] on input "ИТ" at bounding box center [784, 257] width 539 height 15
click at [548, 291] on span "АСУ" at bounding box center [784, 288] width 528 height 10
type input "АСУ"
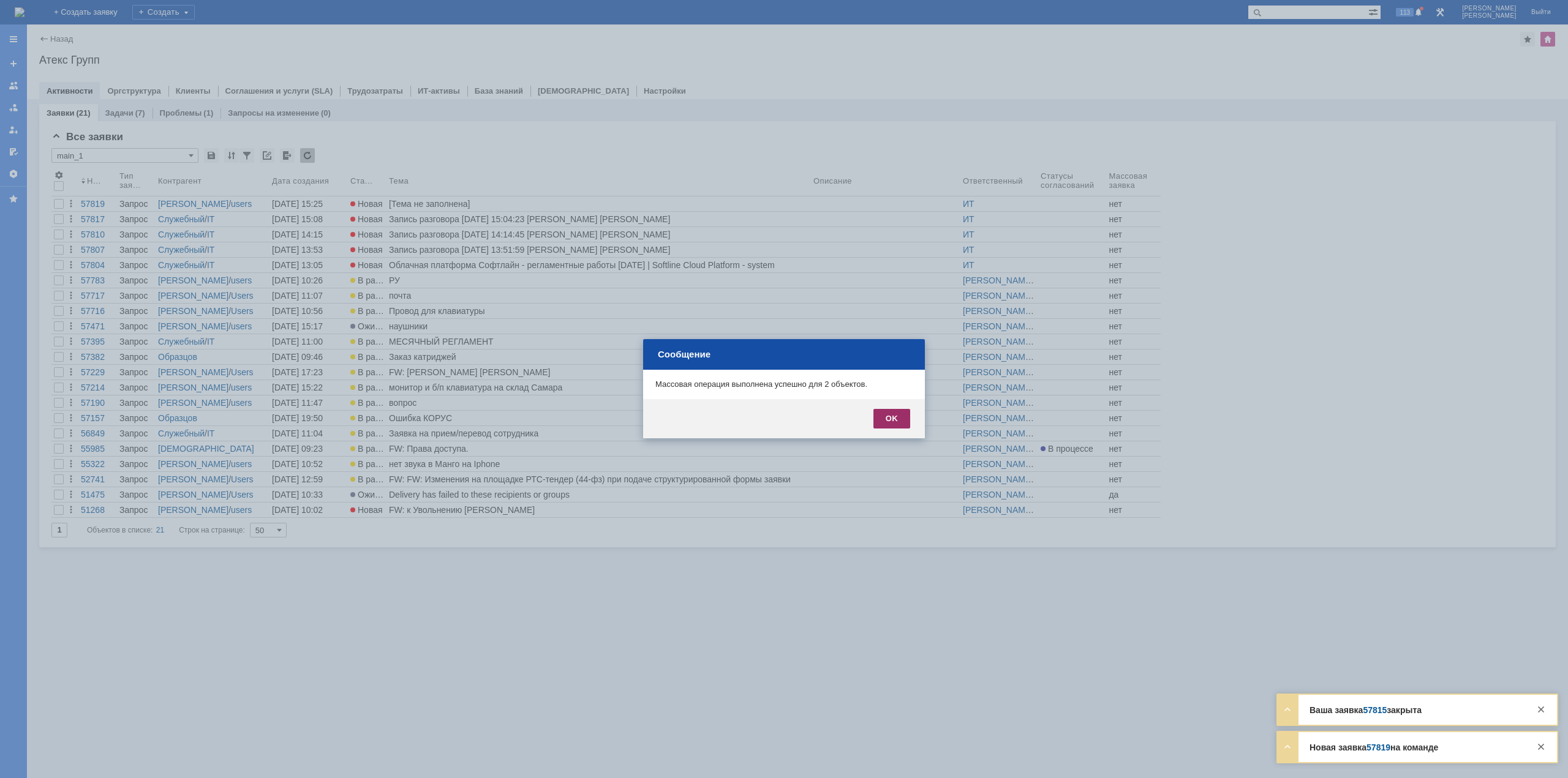
click at [887, 417] on div "OK" at bounding box center [892, 419] width 36 height 20
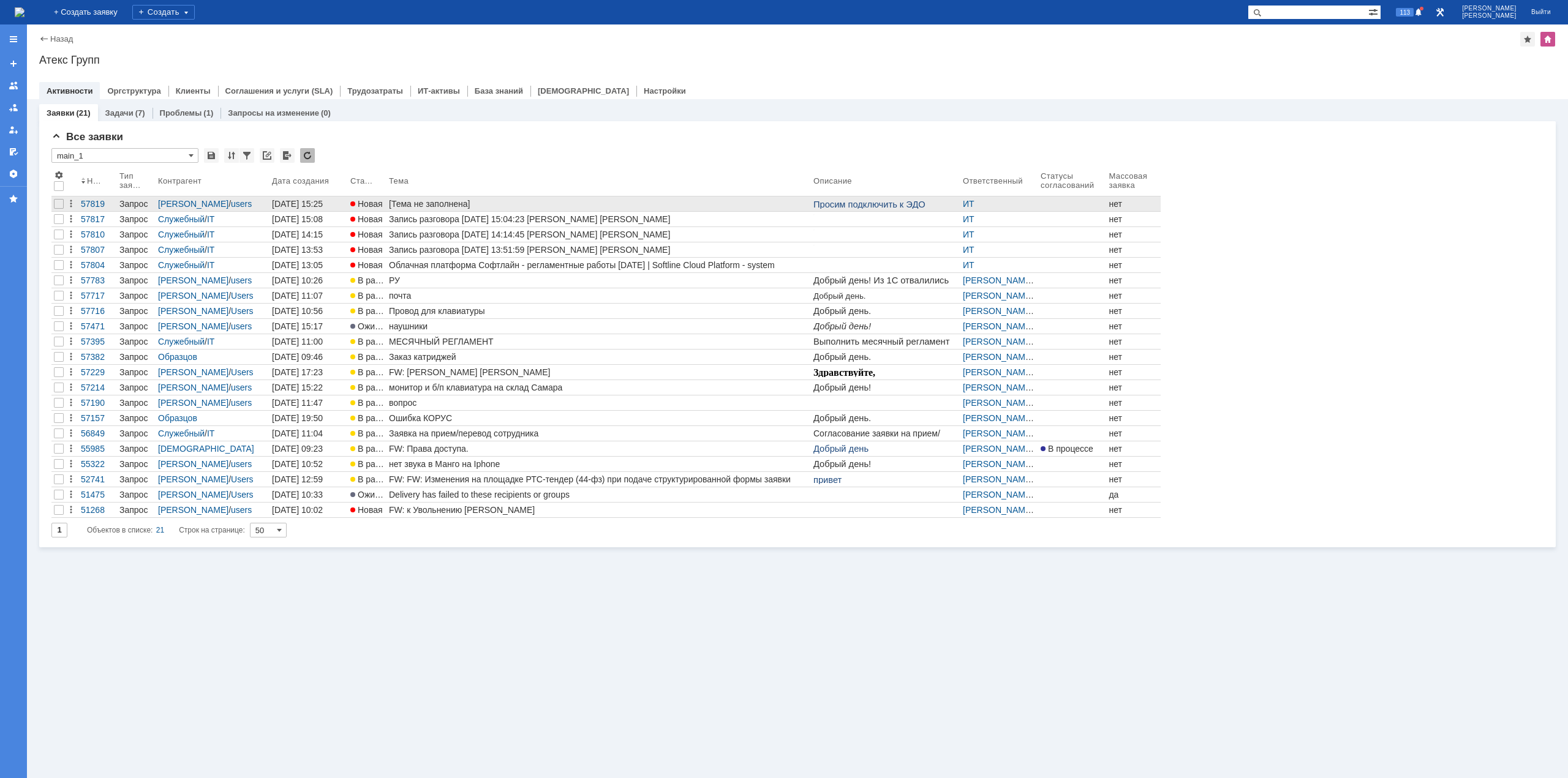
click at [424, 202] on div "[Тема не заполнена]" at bounding box center [598, 203] width 419 height 10
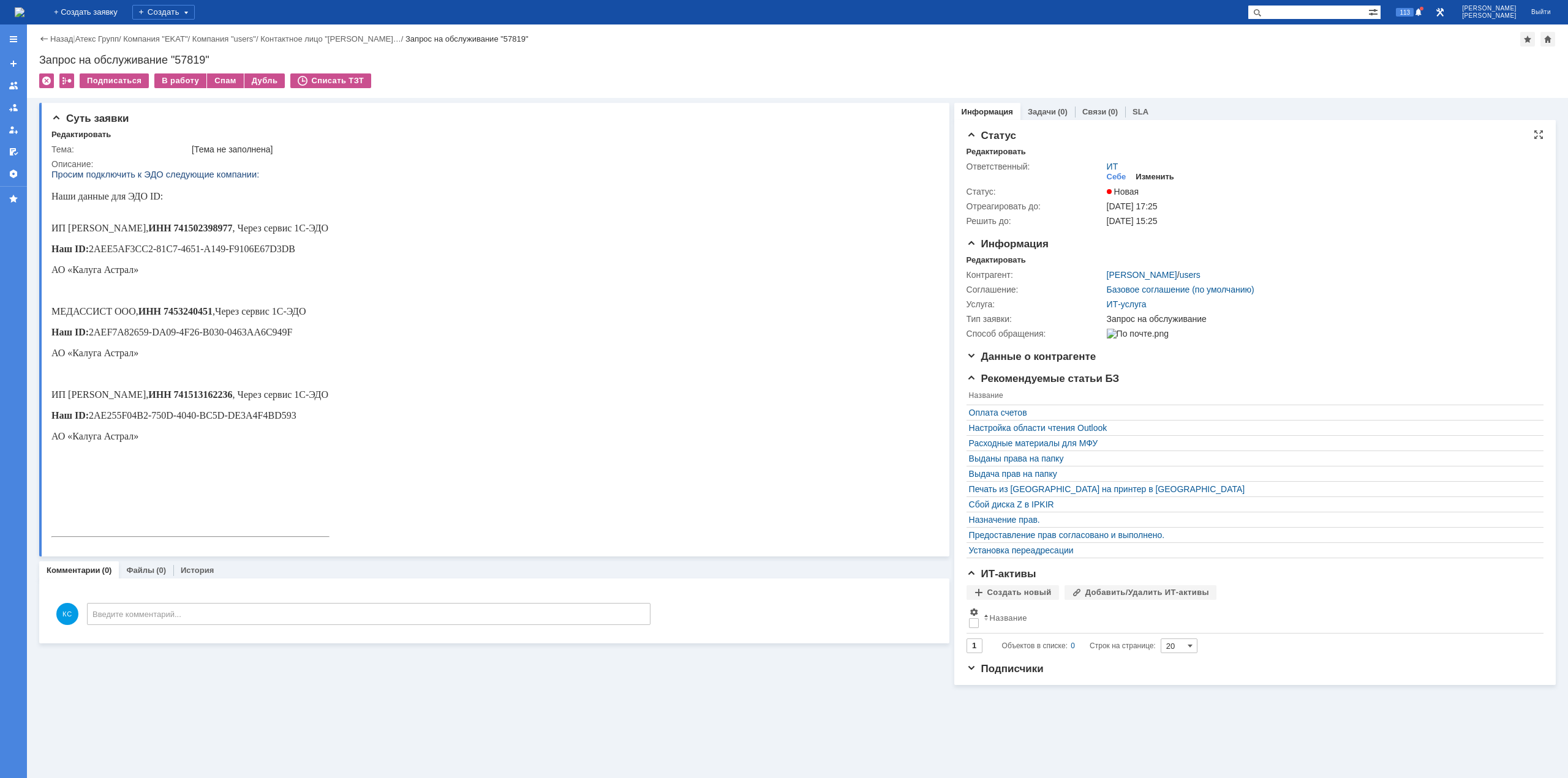
click at [1163, 175] on div "Изменить" at bounding box center [1155, 177] width 38 height 10
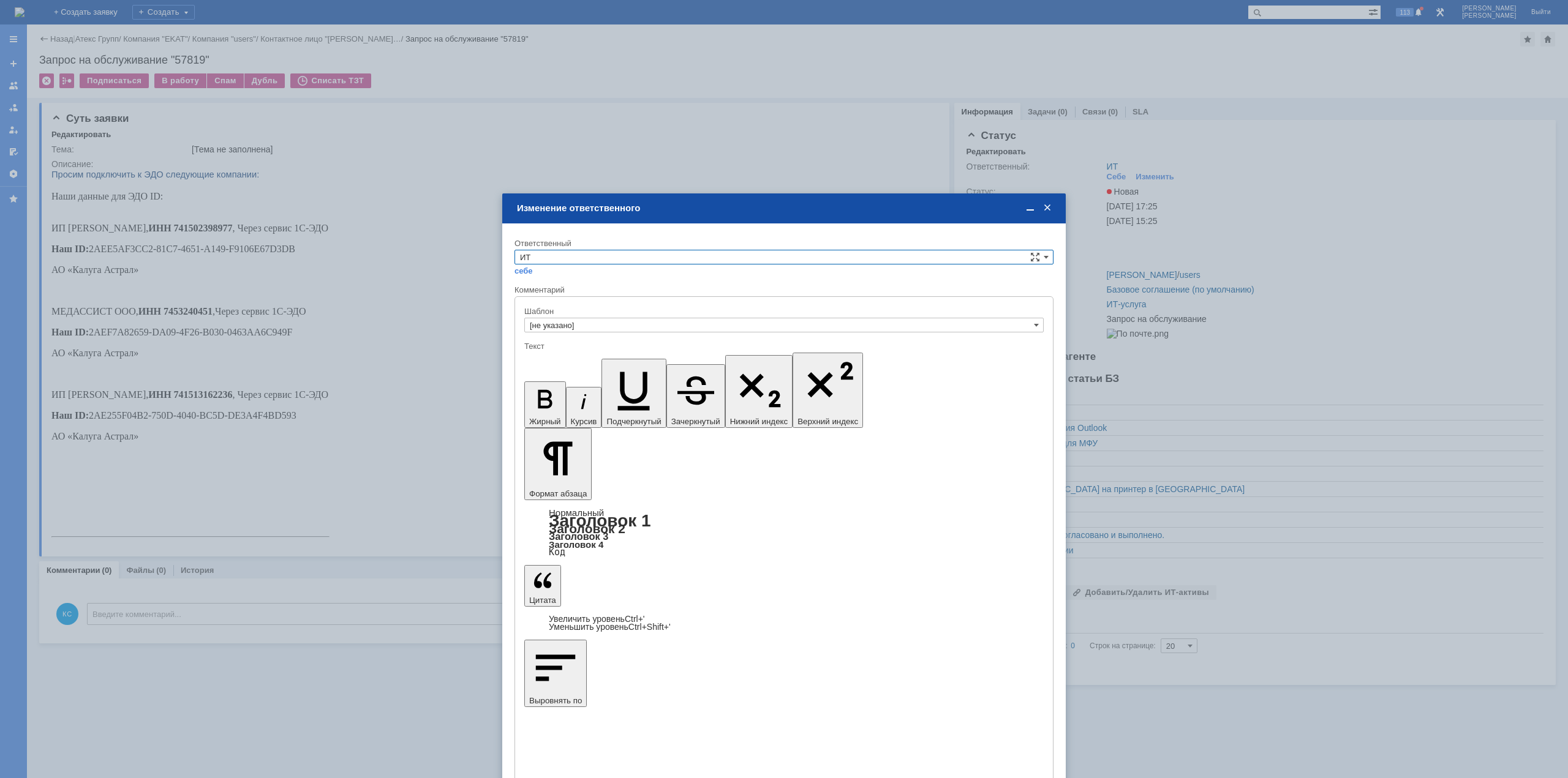
click at [640, 259] on input "ИТ" at bounding box center [784, 257] width 539 height 15
click at [552, 353] on div "[не указано] [PERSON_NAME] [PERSON_NAME] [PERSON_NAME] [PERSON_NAME] АСУ [PERSO…" at bounding box center [784, 330] width 537 height 127
click at [552, 353] on div "АСУ" at bounding box center [784, 359] width 537 height 14
type input "АСУ"
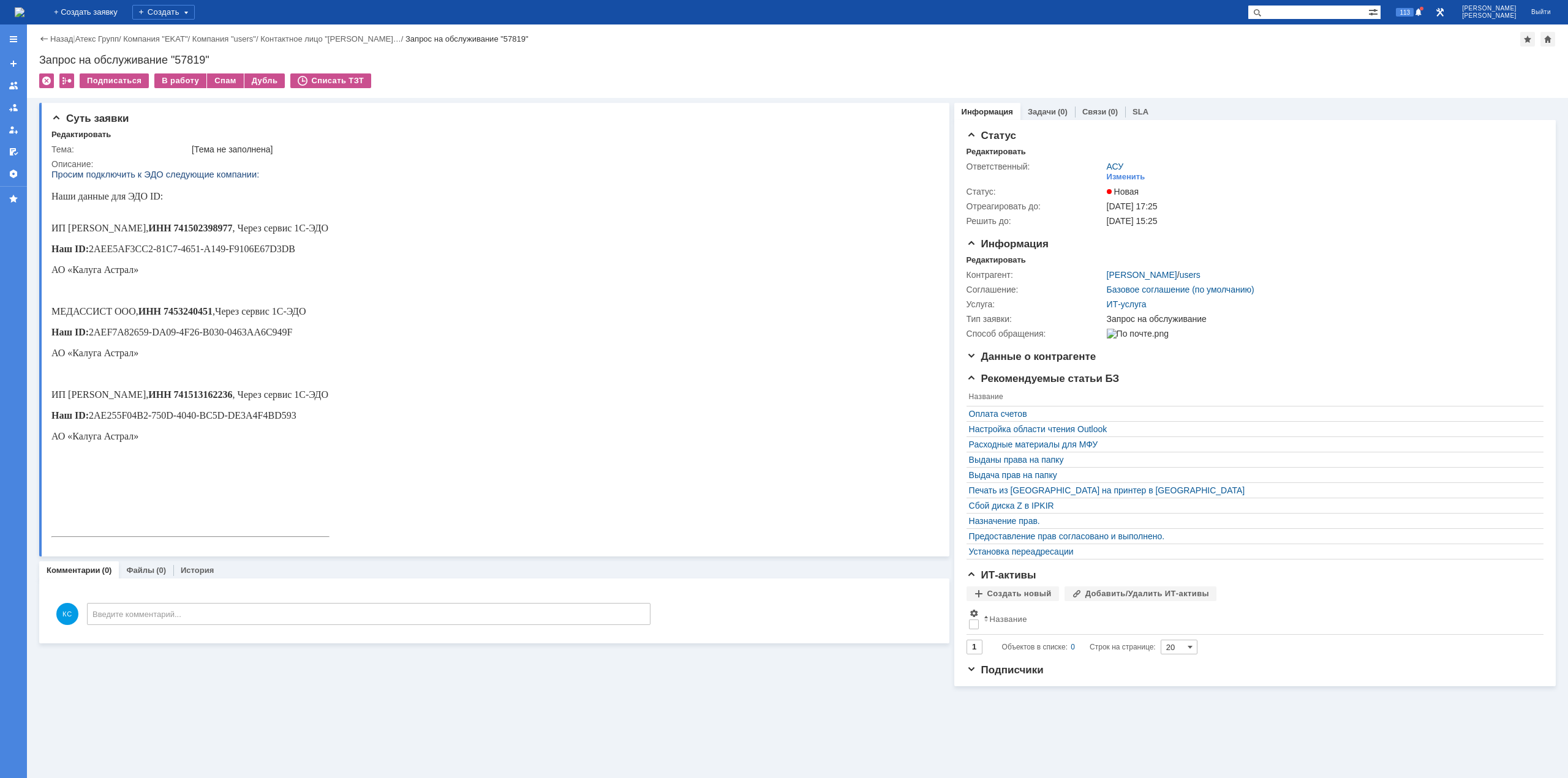
click at [25, 13] on img at bounding box center [19, 12] width 10 height 10
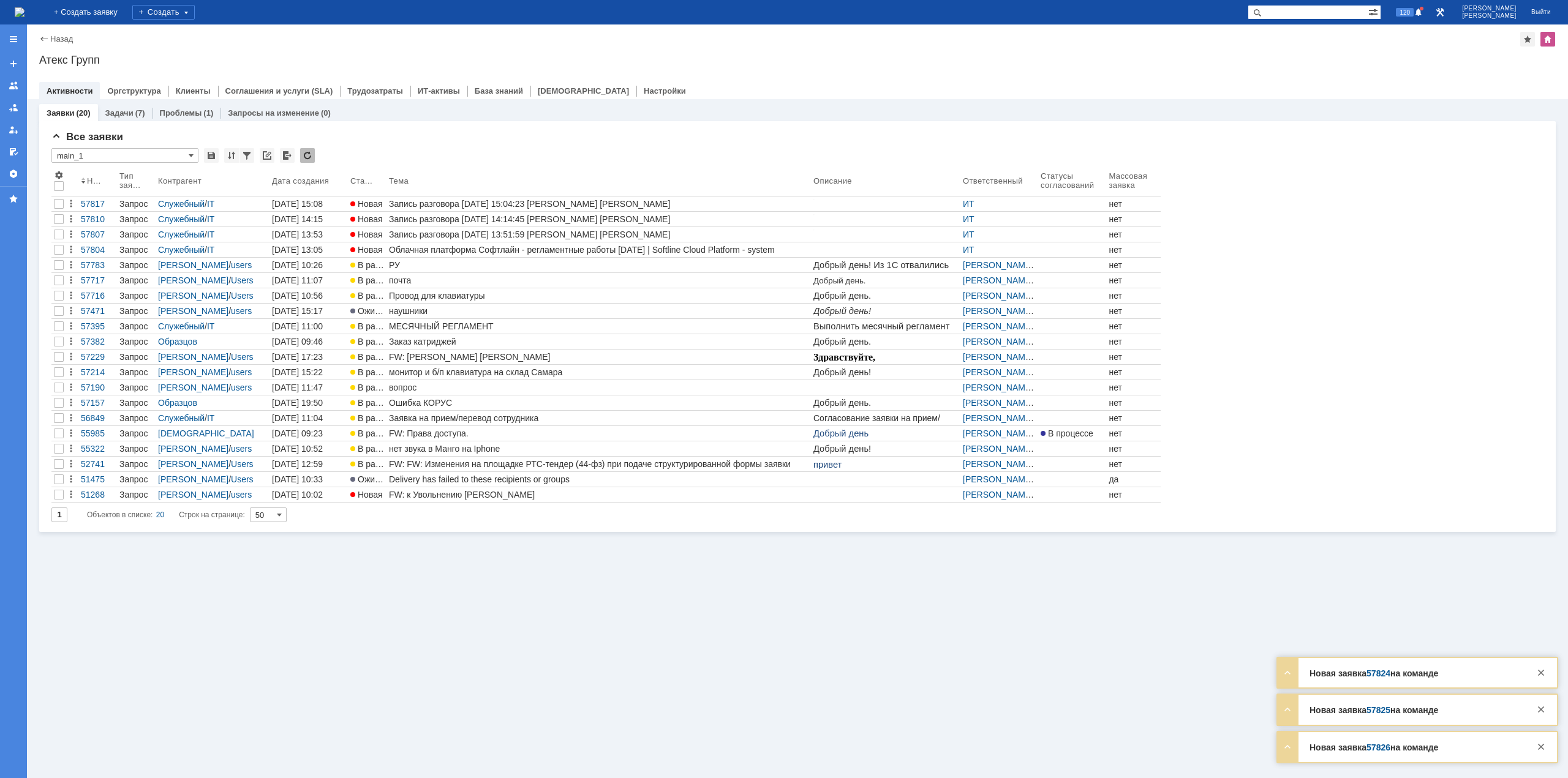
click at [25, 17] on img at bounding box center [19, 12] width 10 height 10
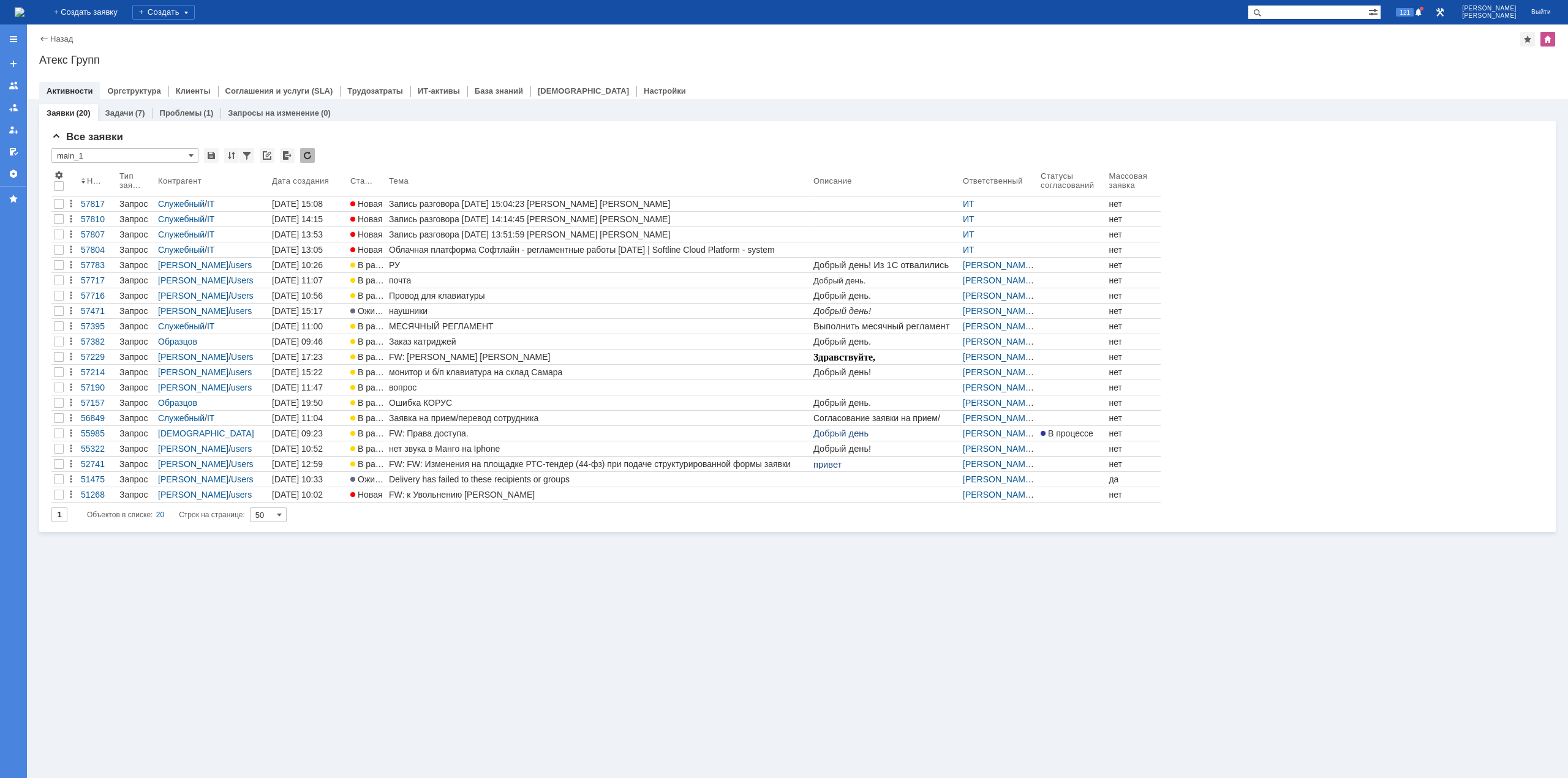
click at [369, 684] on div "Заявки (20) Задачи (7) Проблемы (1) Запросы на изменение (0) Все заявки * main_…" at bounding box center [797, 438] width 1541 height 679
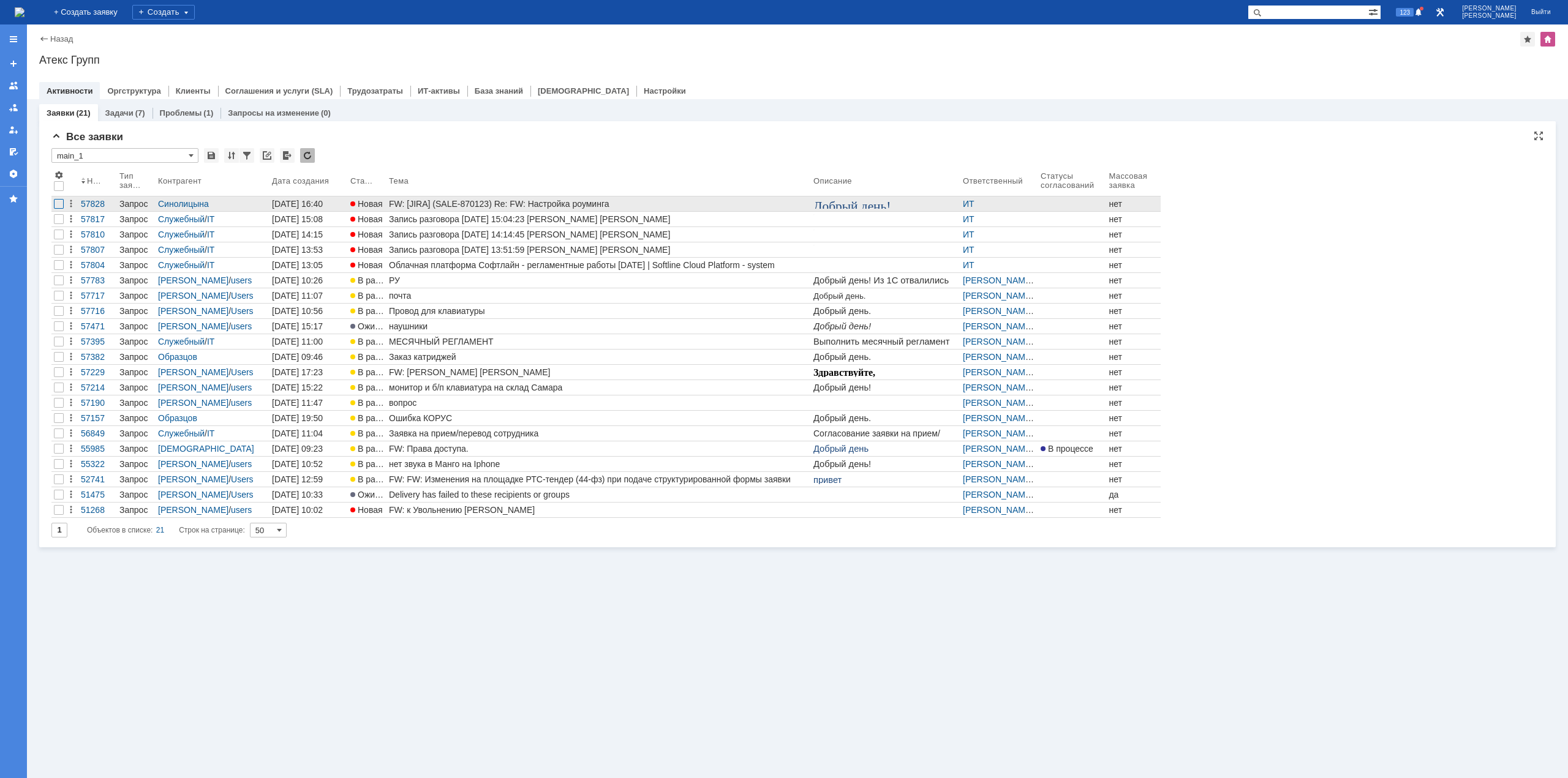
click at [56, 206] on div at bounding box center [58, 203] width 10 height 10
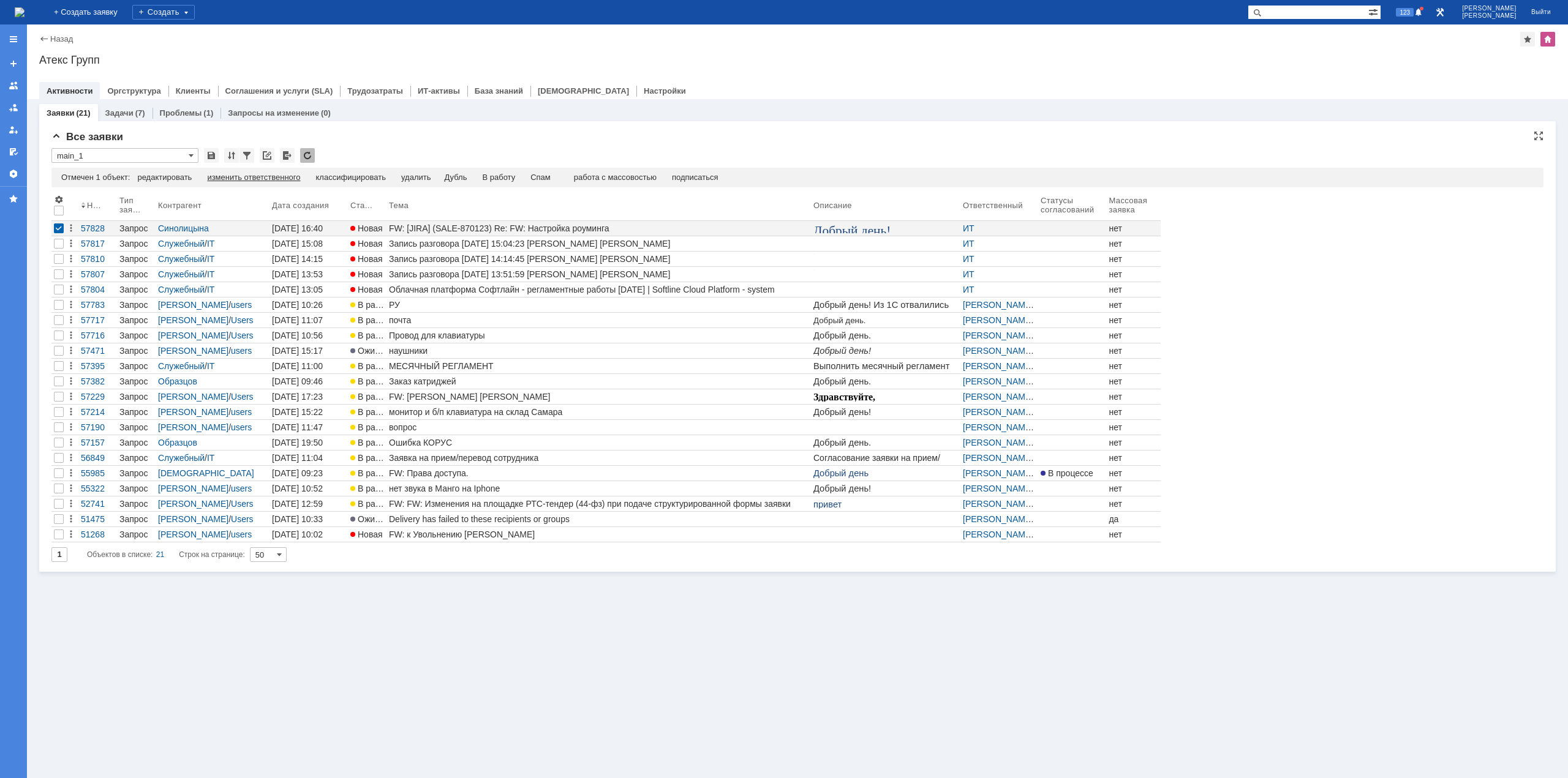
click at [294, 181] on div "изменить ответственного" at bounding box center [253, 177] width 94 height 10
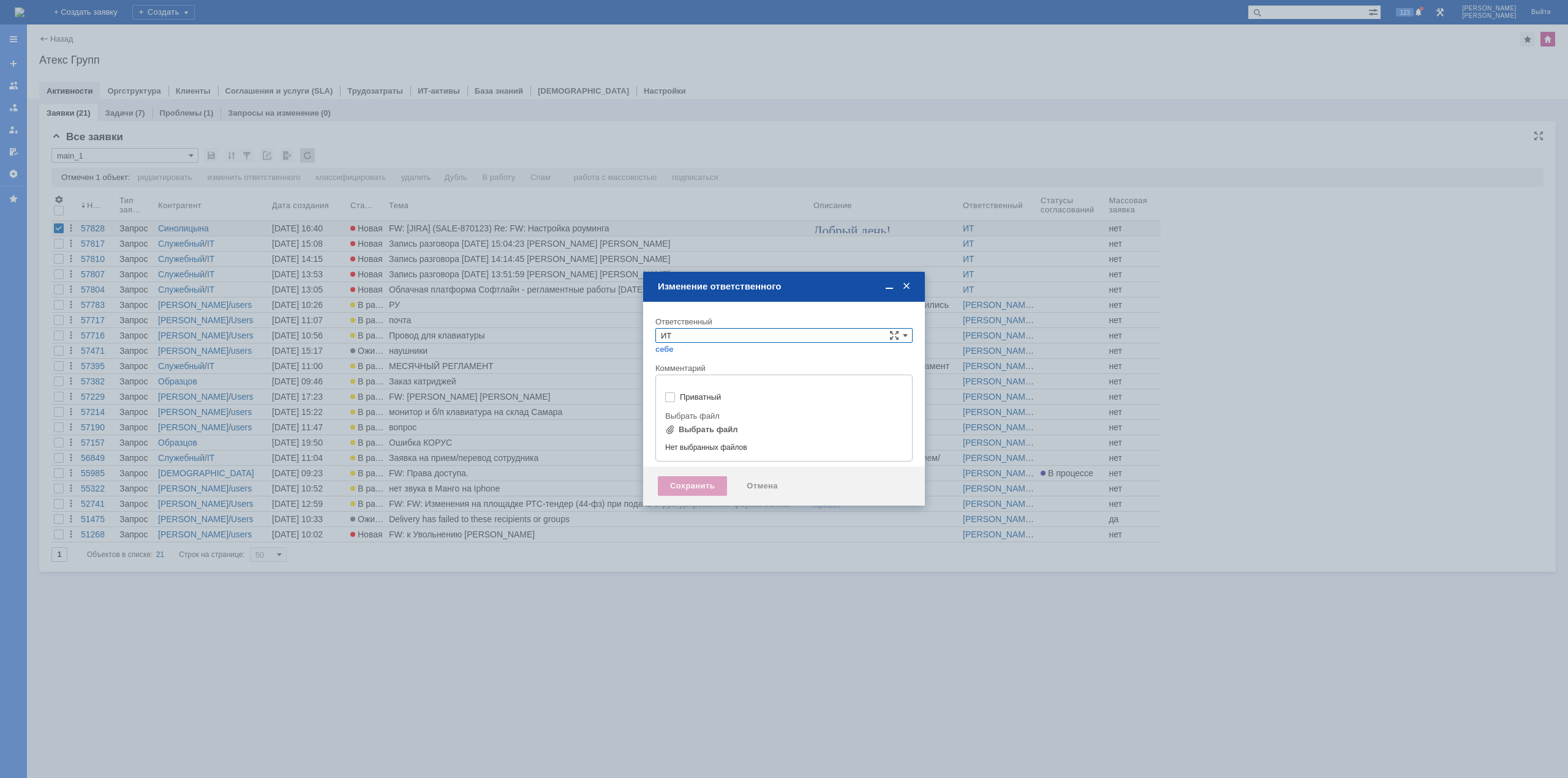
type input "[не указано]"
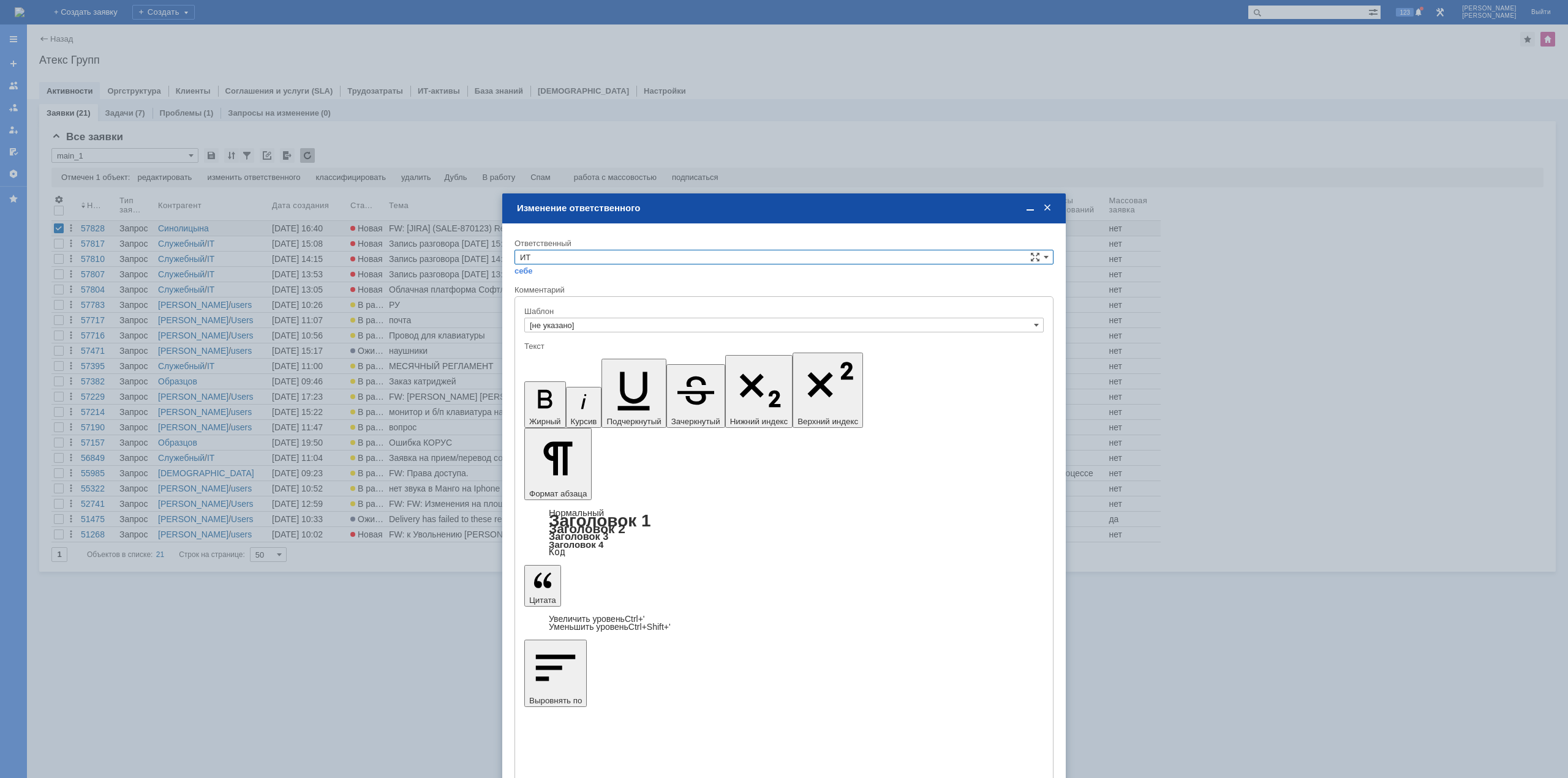
click at [591, 259] on input "ИТ" at bounding box center [784, 257] width 539 height 15
click at [558, 355] on span "АСУ" at bounding box center [784, 359] width 528 height 10
type input "АСУ"
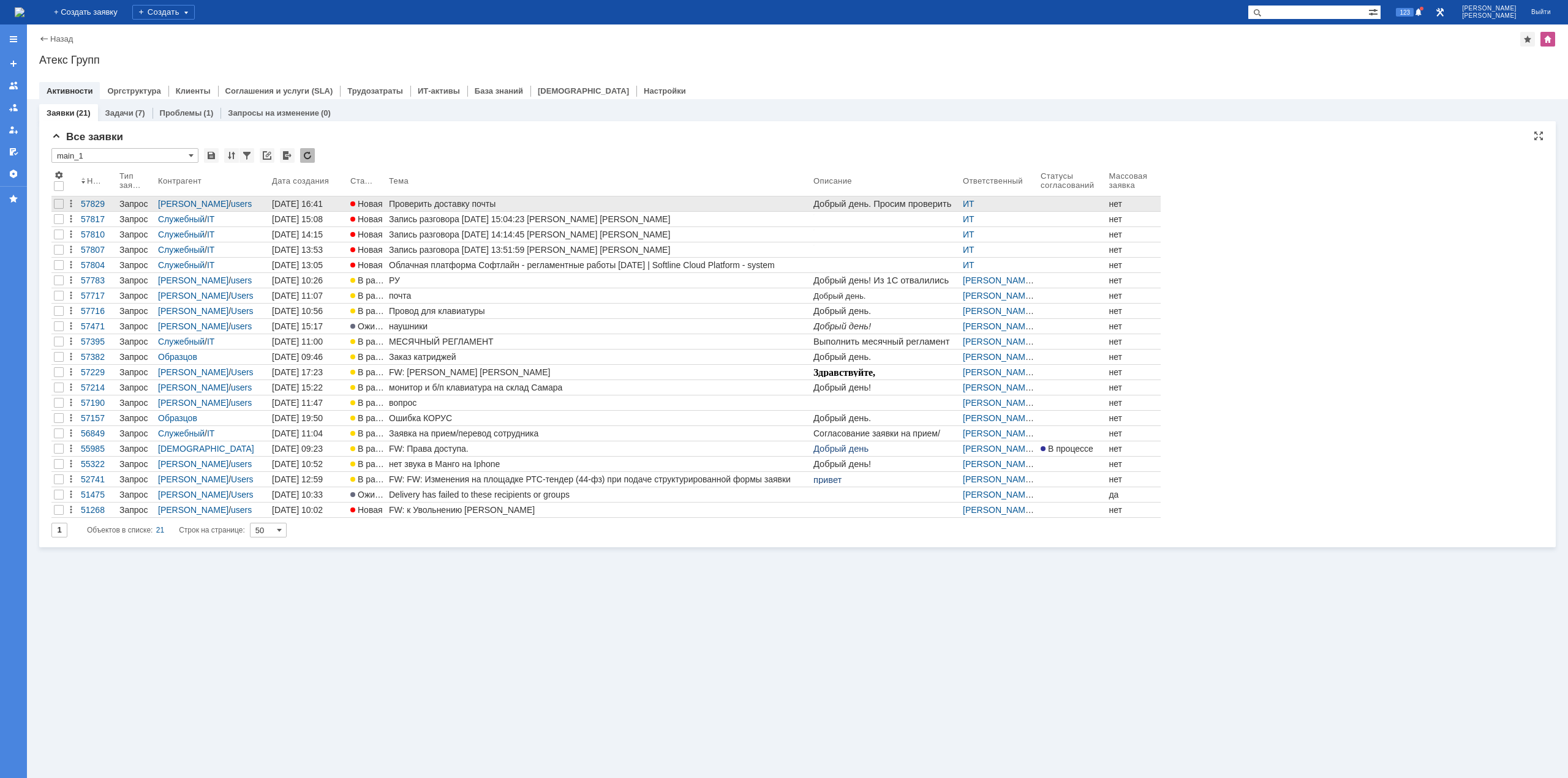
click at [441, 204] on div "Проверить доставку почты" at bounding box center [598, 203] width 419 height 10
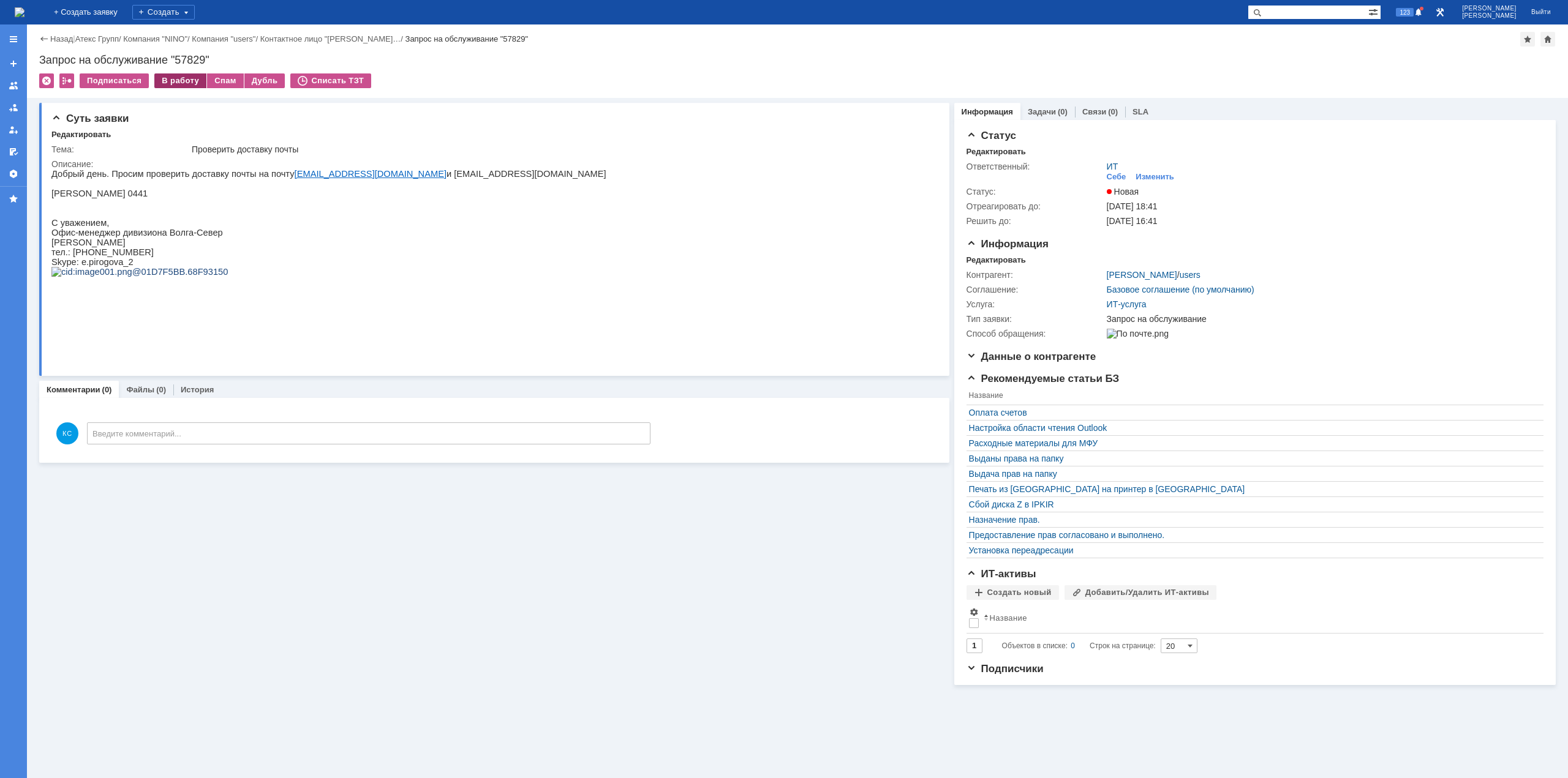
click at [187, 82] on div "В работу" at bounding box center [180, 81] width 52 height 15
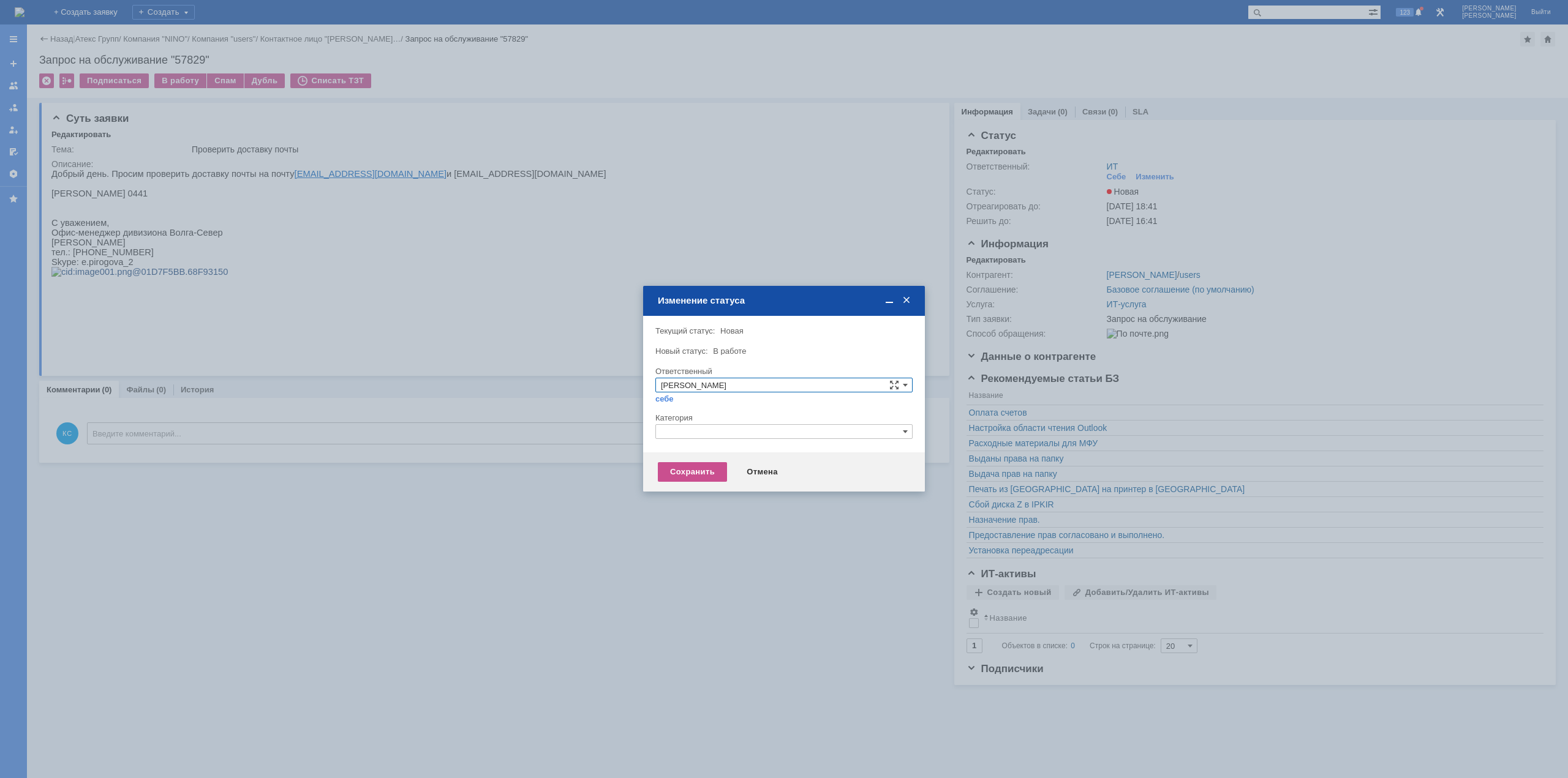
click at [731, 432] on input "text" at bounding box center [784, 431] width 257 height 15
drag, startPoint x: 676, startPoint y: 436, endPoint x: 635, endPoint y: 434, distance: 41.0
click at [635, 434] on body "Идет загрузка, пожалуйста, подождите. На домашнюю + Создать заявку Создать 123 …" at bounding box center [784, 389] width 1568 height 778
click at [701, 506] on span "Почта" at bounding box center [784, 503] width 246 height 10
click at [697, 464] on div "Сохранить" at bounding box center [692, 472] width 69 height 20
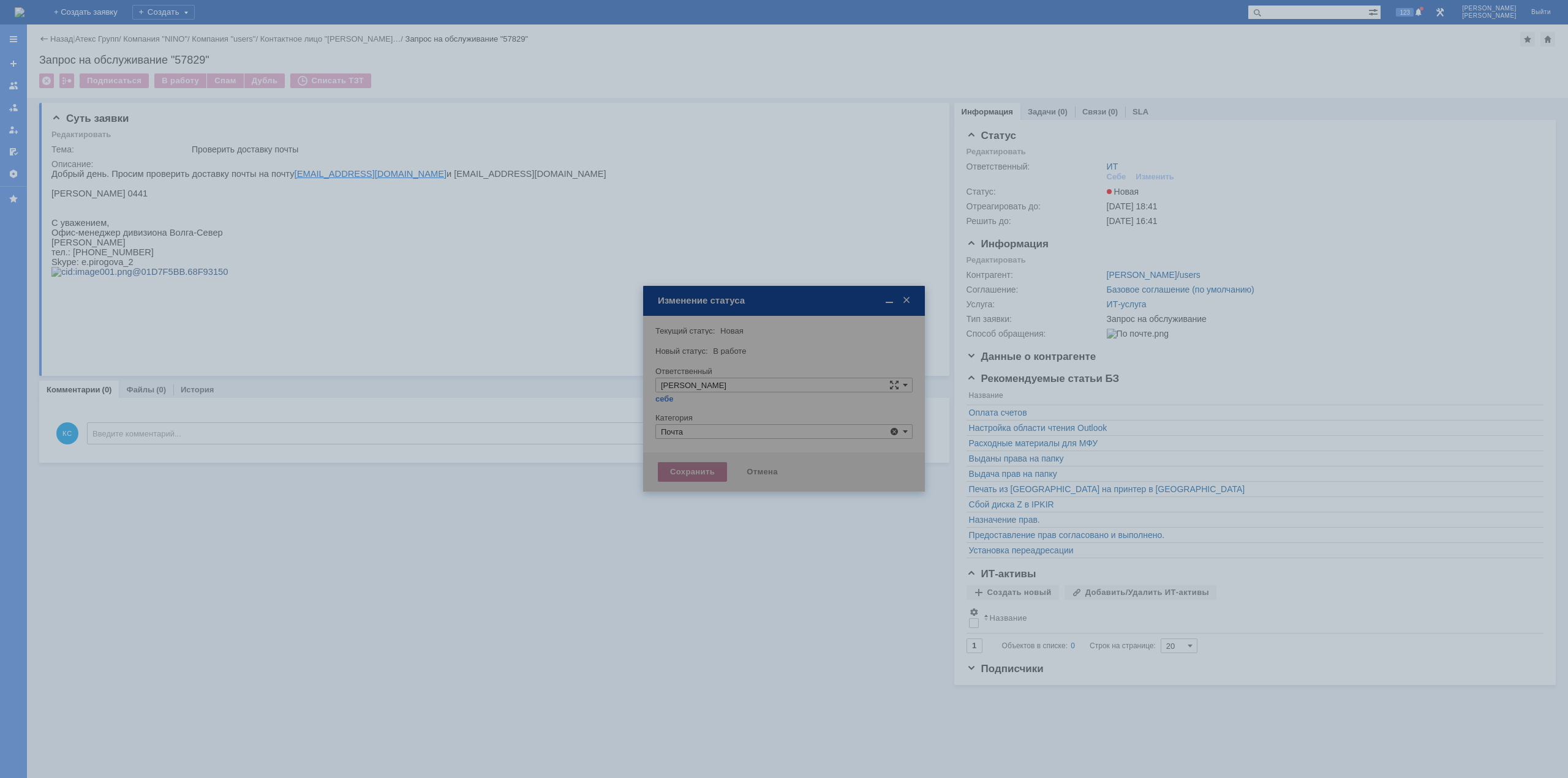
type input "Почта"
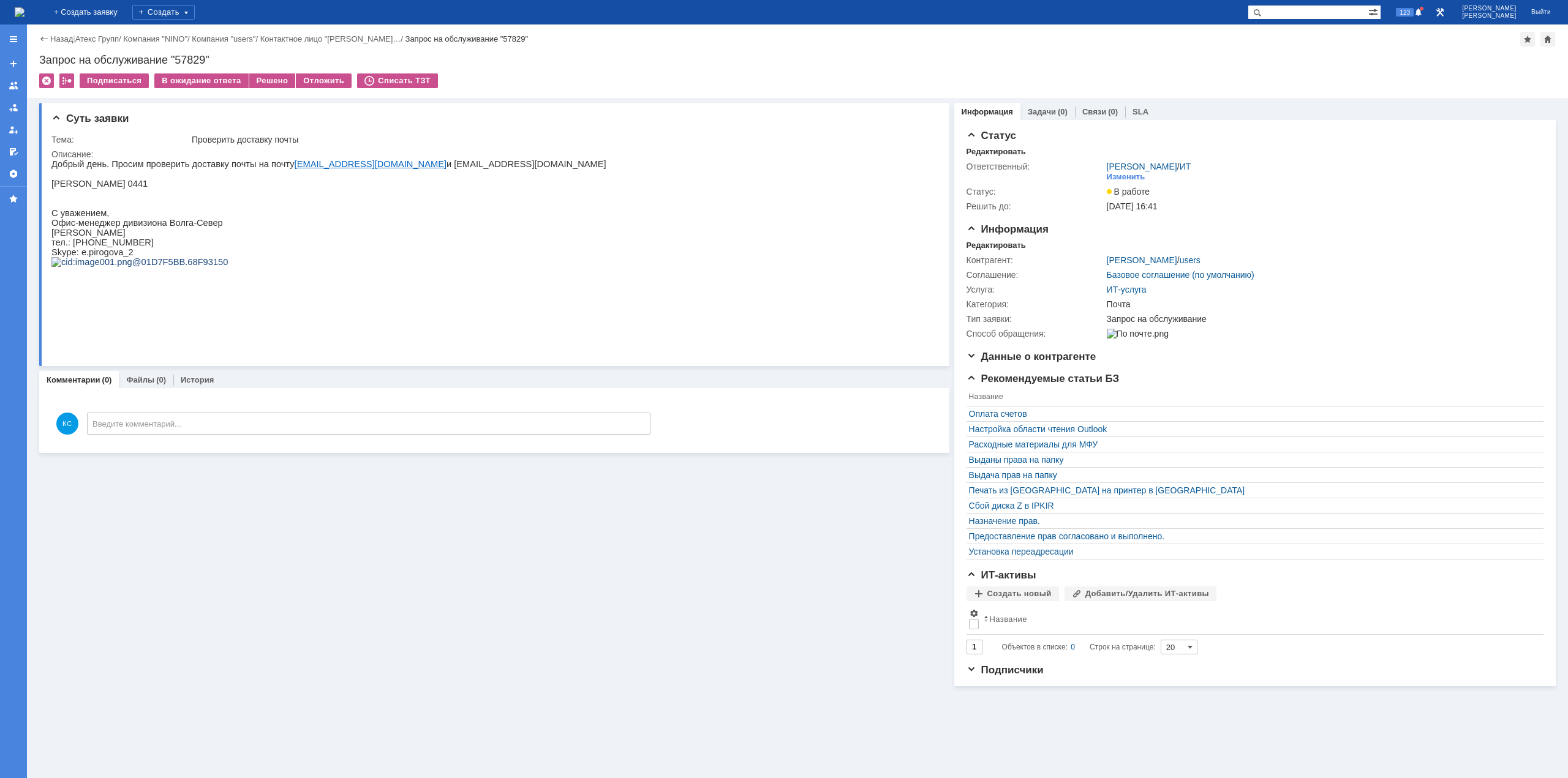
click at [25, 17] on img at bounding box center [19, 12] width 10 height 10
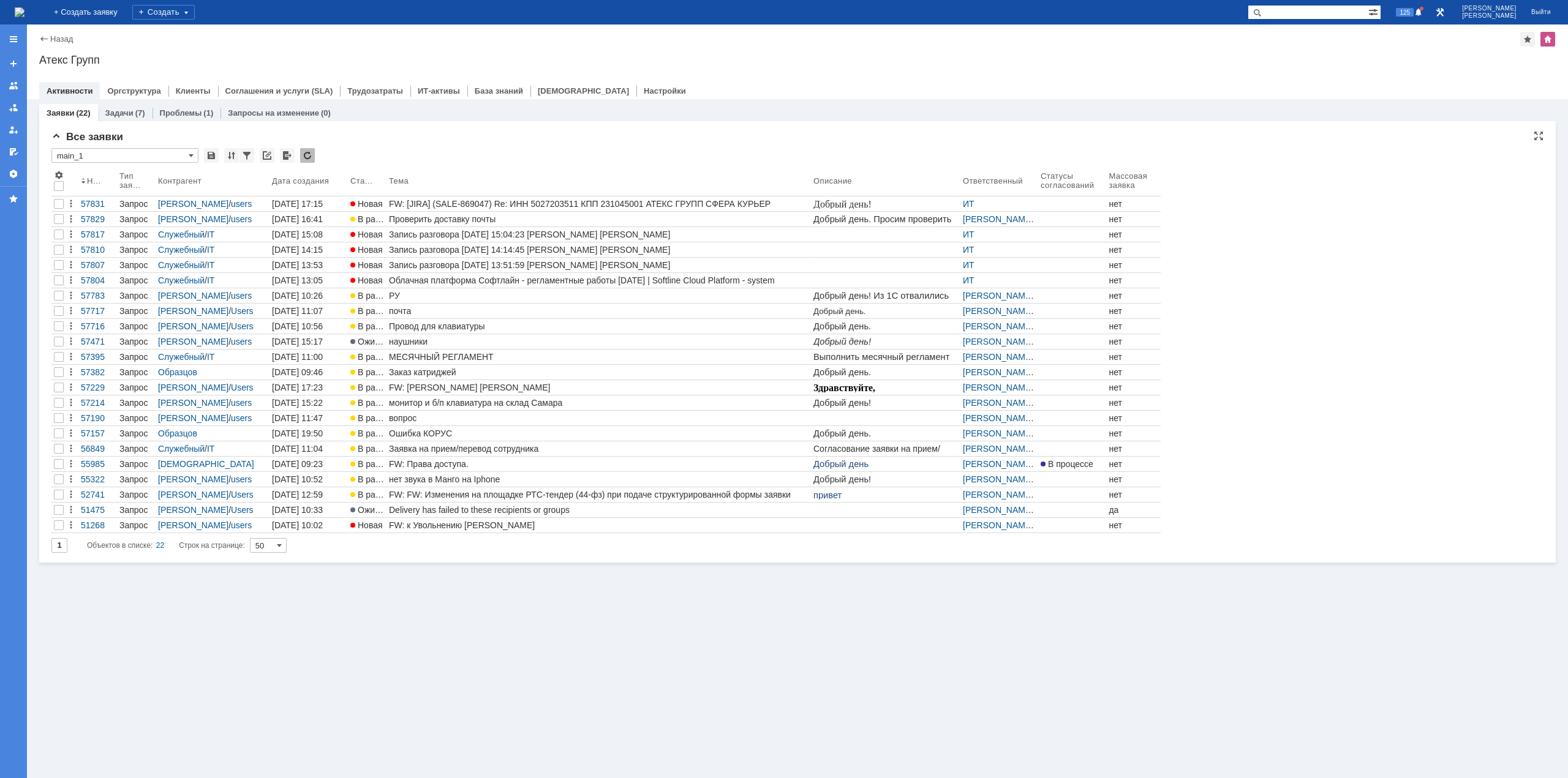
click at [222, 669] on div "Заявки (22) Задачи (7) Проблемы (1) Запросы на изменение (0) Все заявки * main_…" at bounding box center [797, 438] width 1541 height 679
click at [447, 197] on link "FW: [JIRA] (SALE-869047) Re: ИНН 5027203511 КПП 231045001 АТЕКС ГРУПП СФЕРА КУР…" at bounding box center [598, 204] width 424 height 15
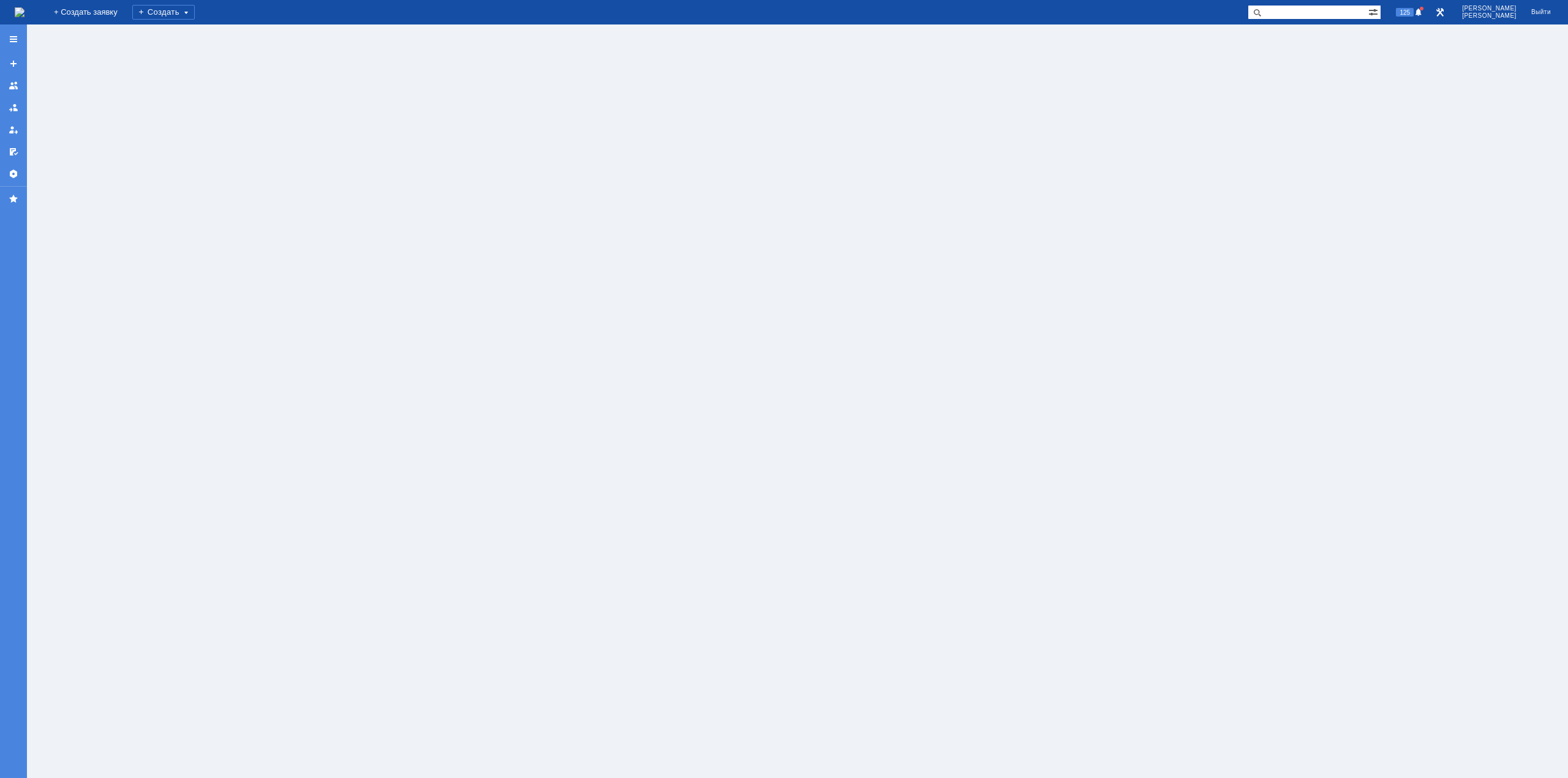
click at [25, 16] on img at bounding box center [19, 12] width 10 height 10
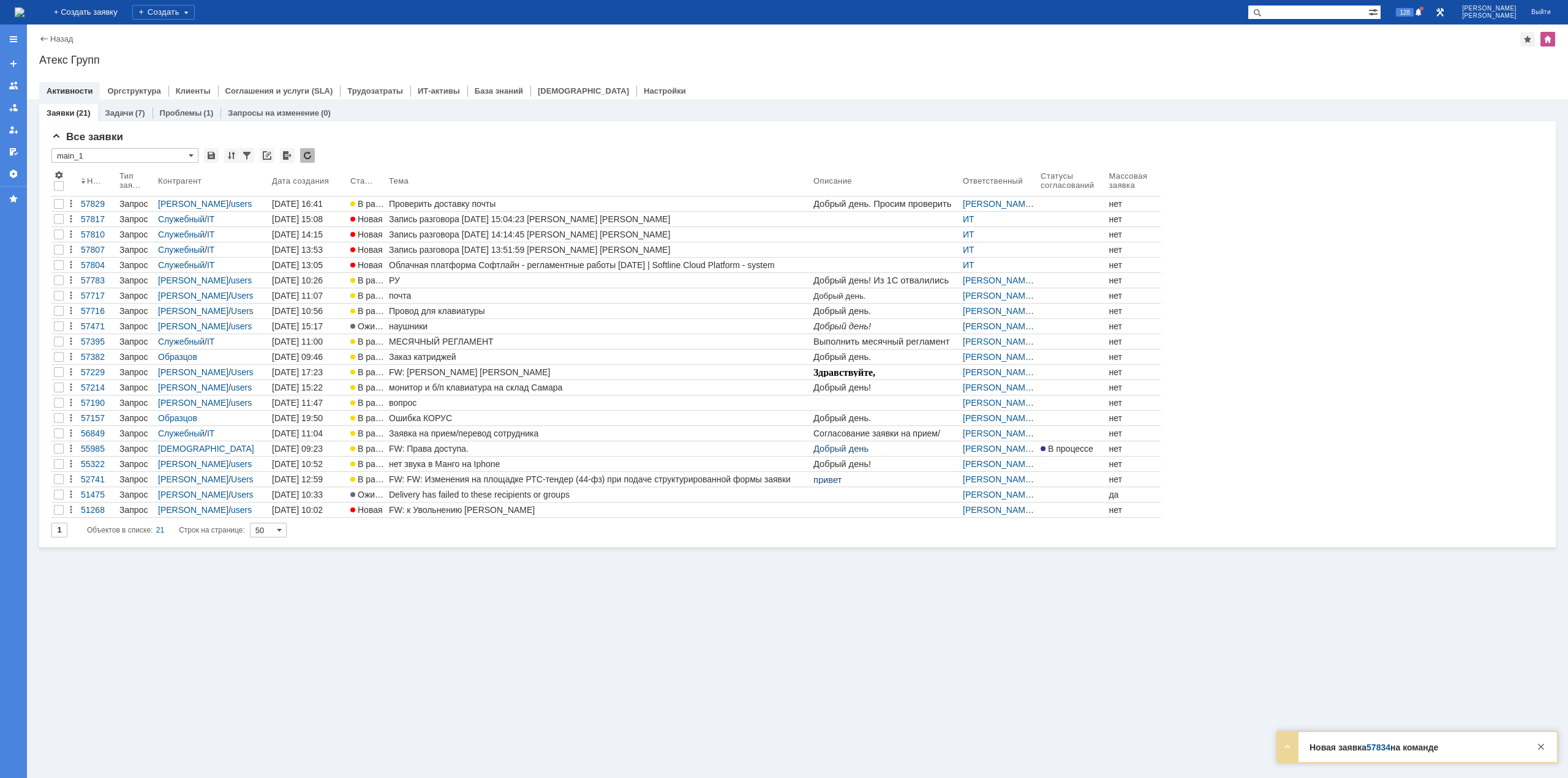
drag, startPoint x: 304, startPoint y: 665, endPoint x: 306, endPoint y: 635, distance: 30.1
click at [304, 665] on div "Заявки (21) Задачи (7) Проблемы (1) Запросы на изменение (0) Все заявки * main_…" at bounding box center [797, 438] width 1541 height 679
click at [25, 7] on img at bounding box center [19, 12] width 10 height 10
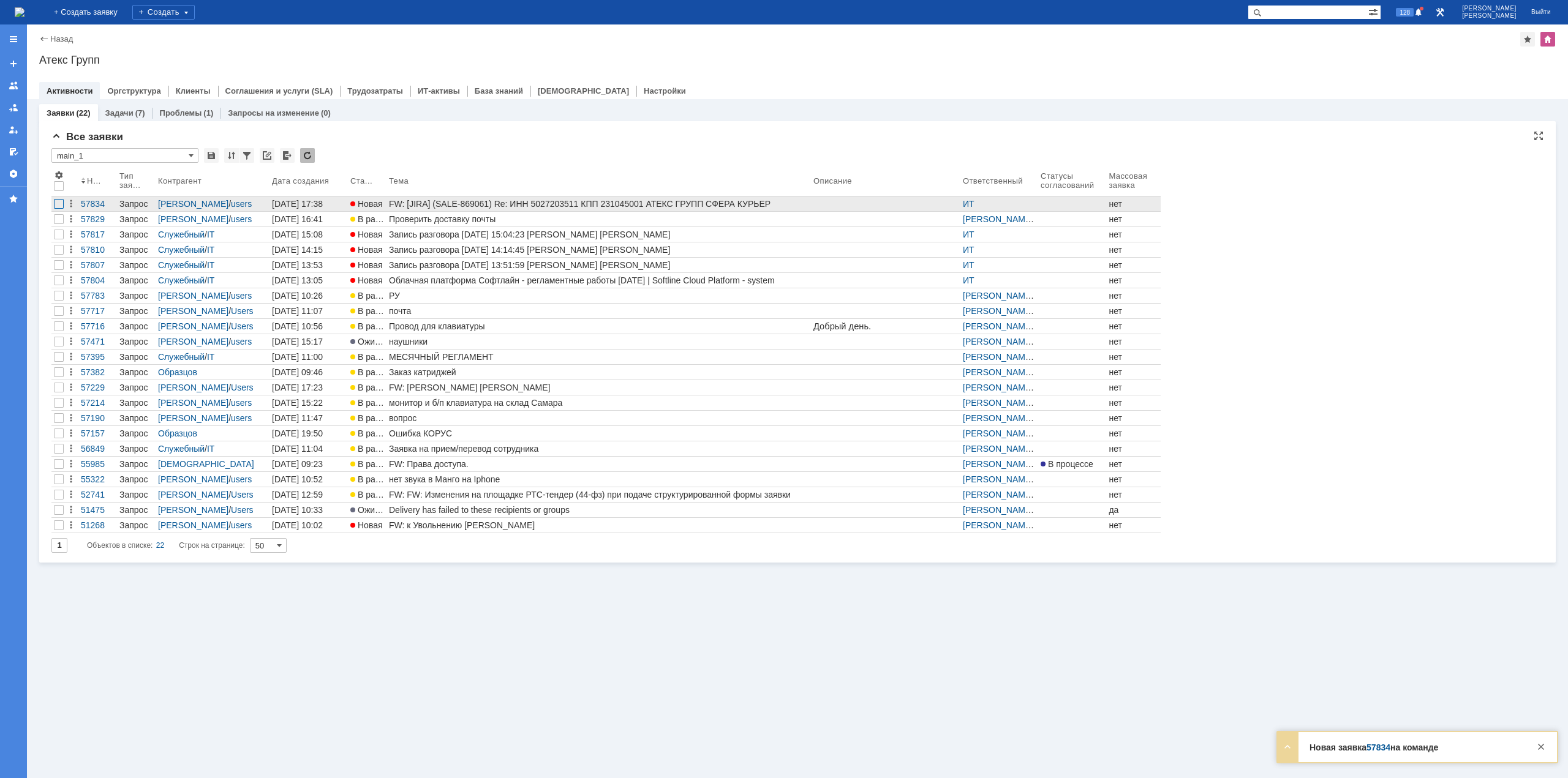
click at [60, 202] on div at bounding box center [58, 203] width 10 height 10
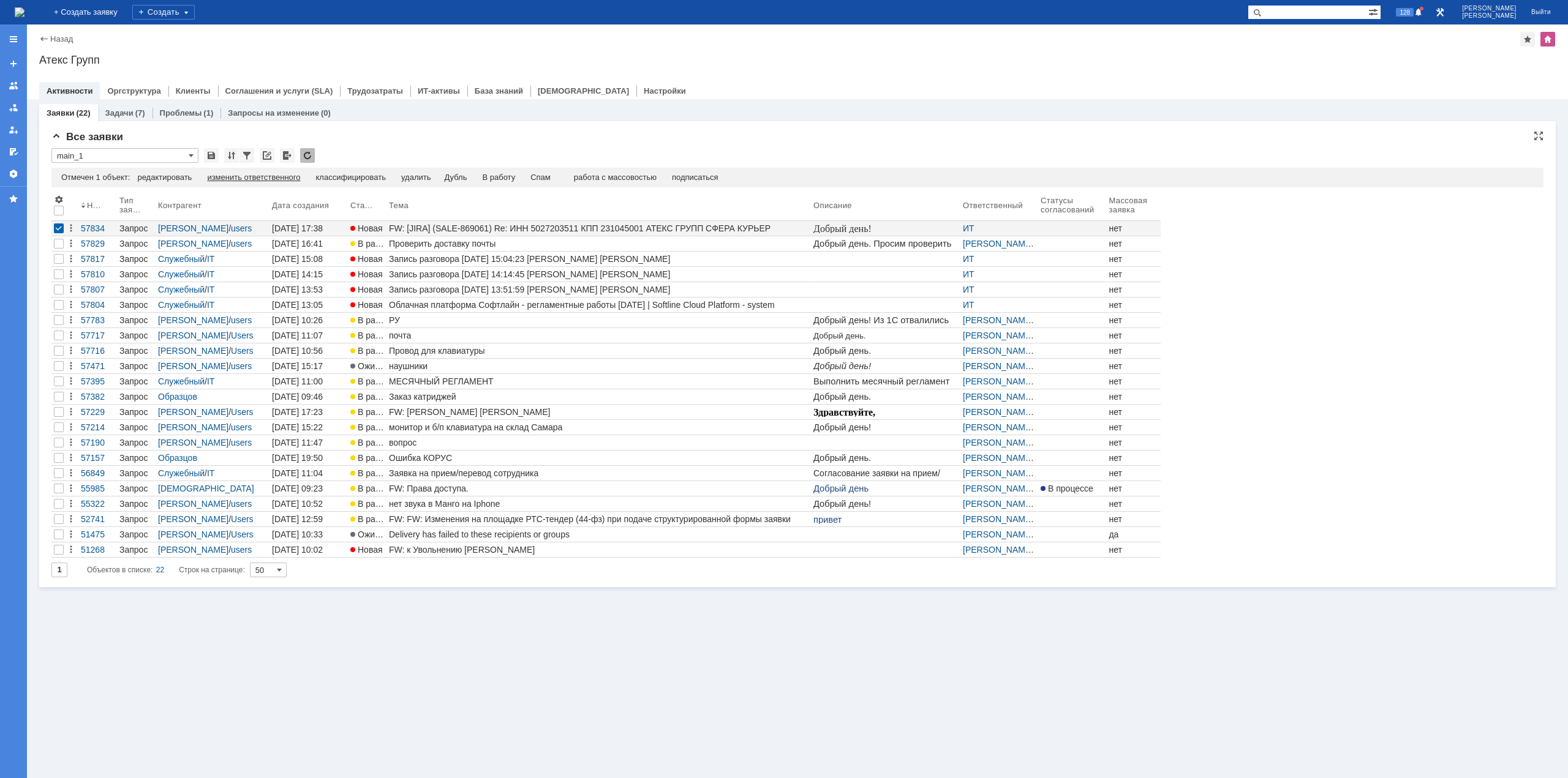
click at [283, 178] on div "изменить ответственного" at bounding box center [253, 177] width 94 height 10
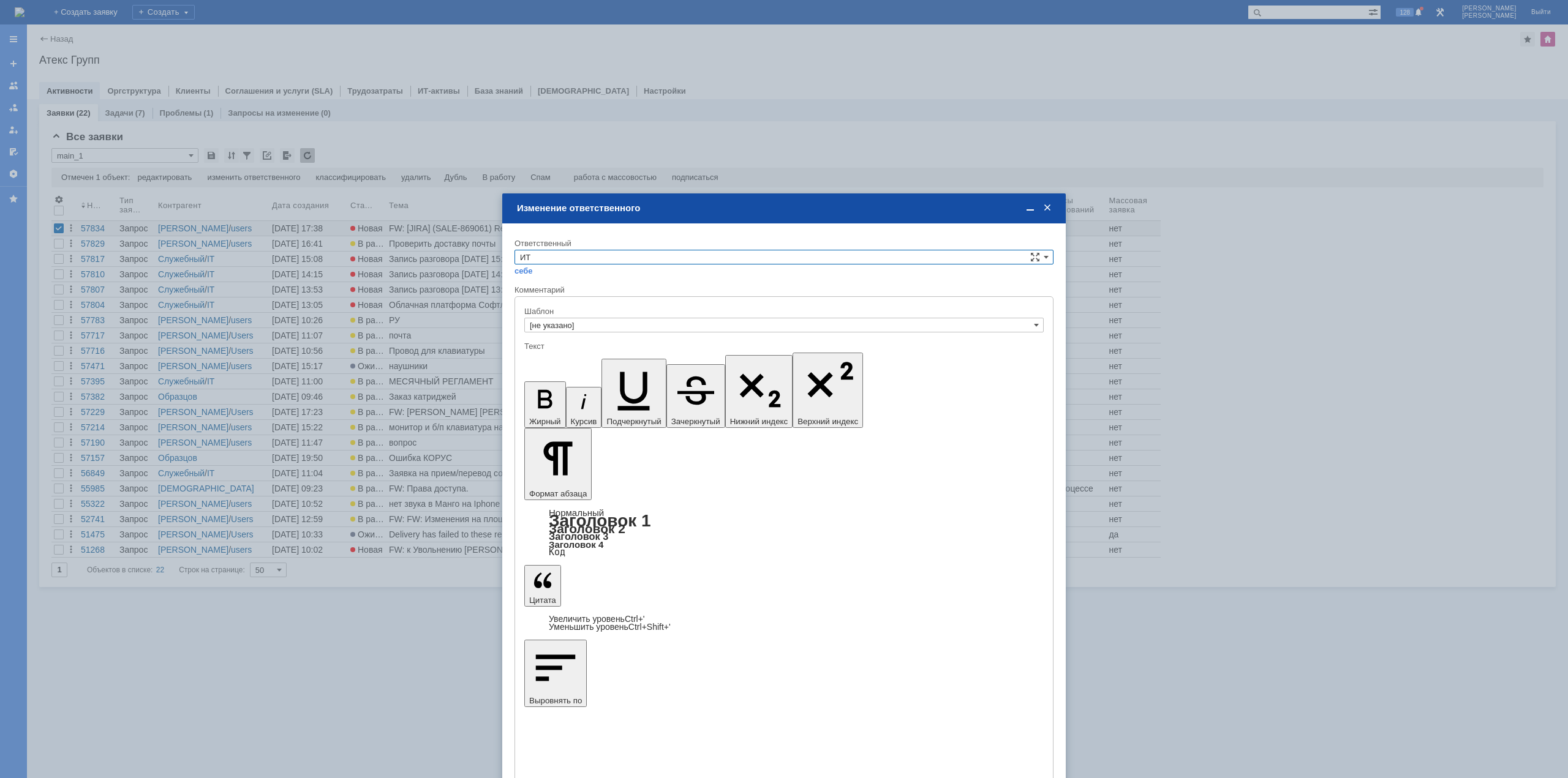
click at [563, 257] on input "ИТ" at bounding box center [784, 257] width 539 height 15
click at [553, 359] on span "АСУ" at bounding box center [784, 359] width 528 height 10
type input "АСУ"
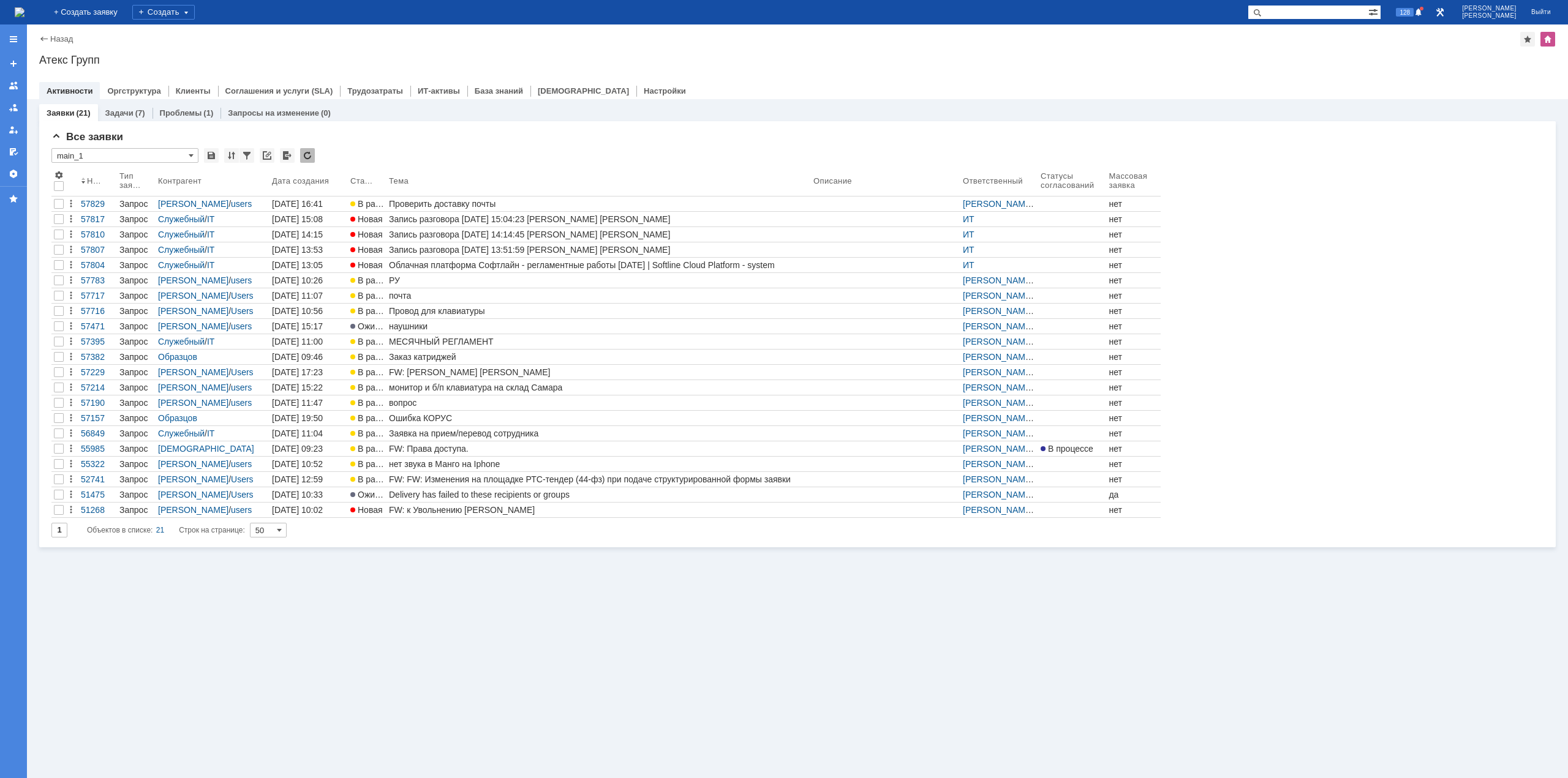
click at [25, 17] on img at bounding box center [19, 12] width 10 height 10
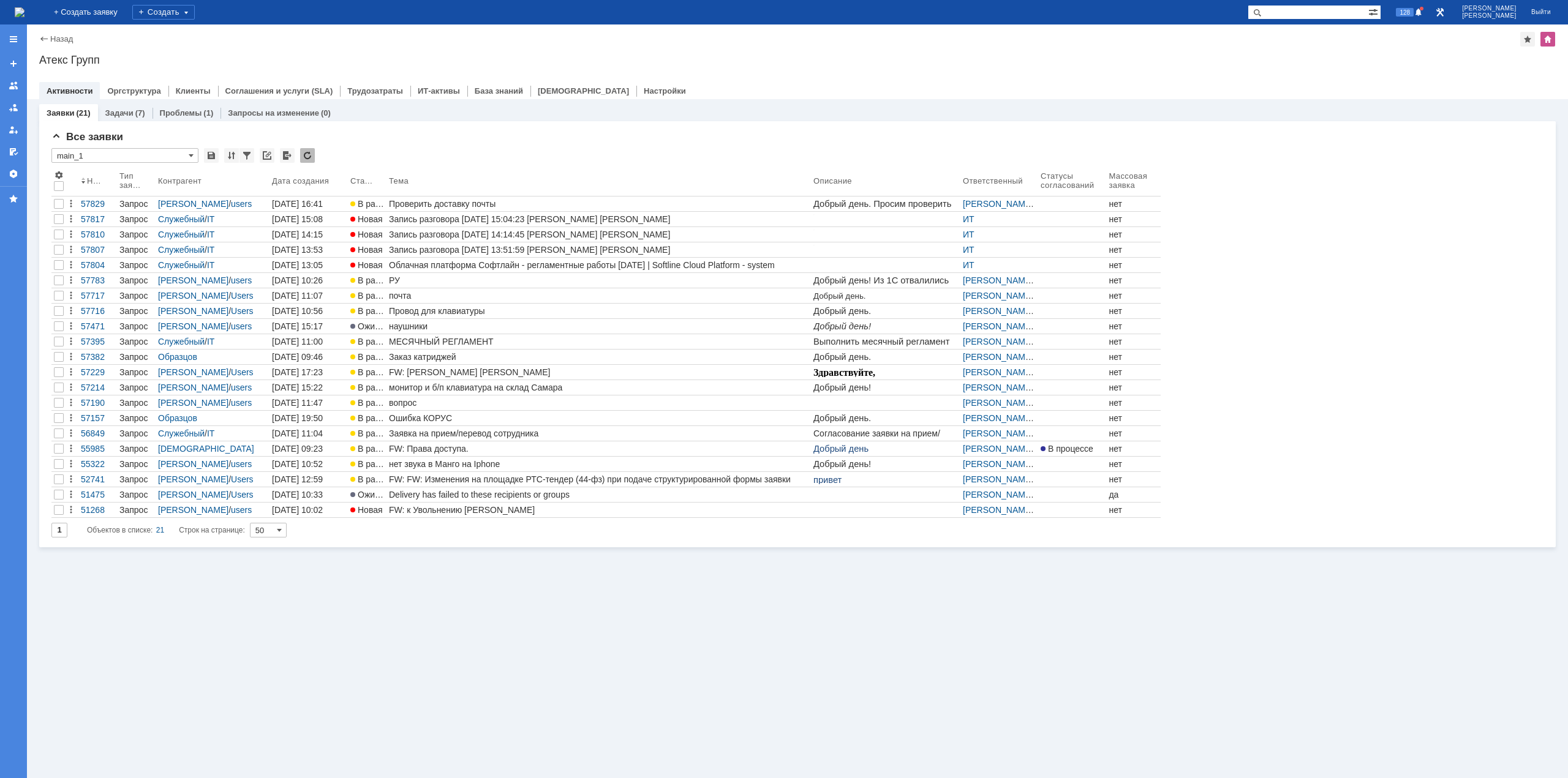
click at [25, 8] on img at bounding box center [19, 12] width 10 height 10
click at [459, 201] on div "Проверить доставку почты" at bounding box center [598, 203] width 419 height 10
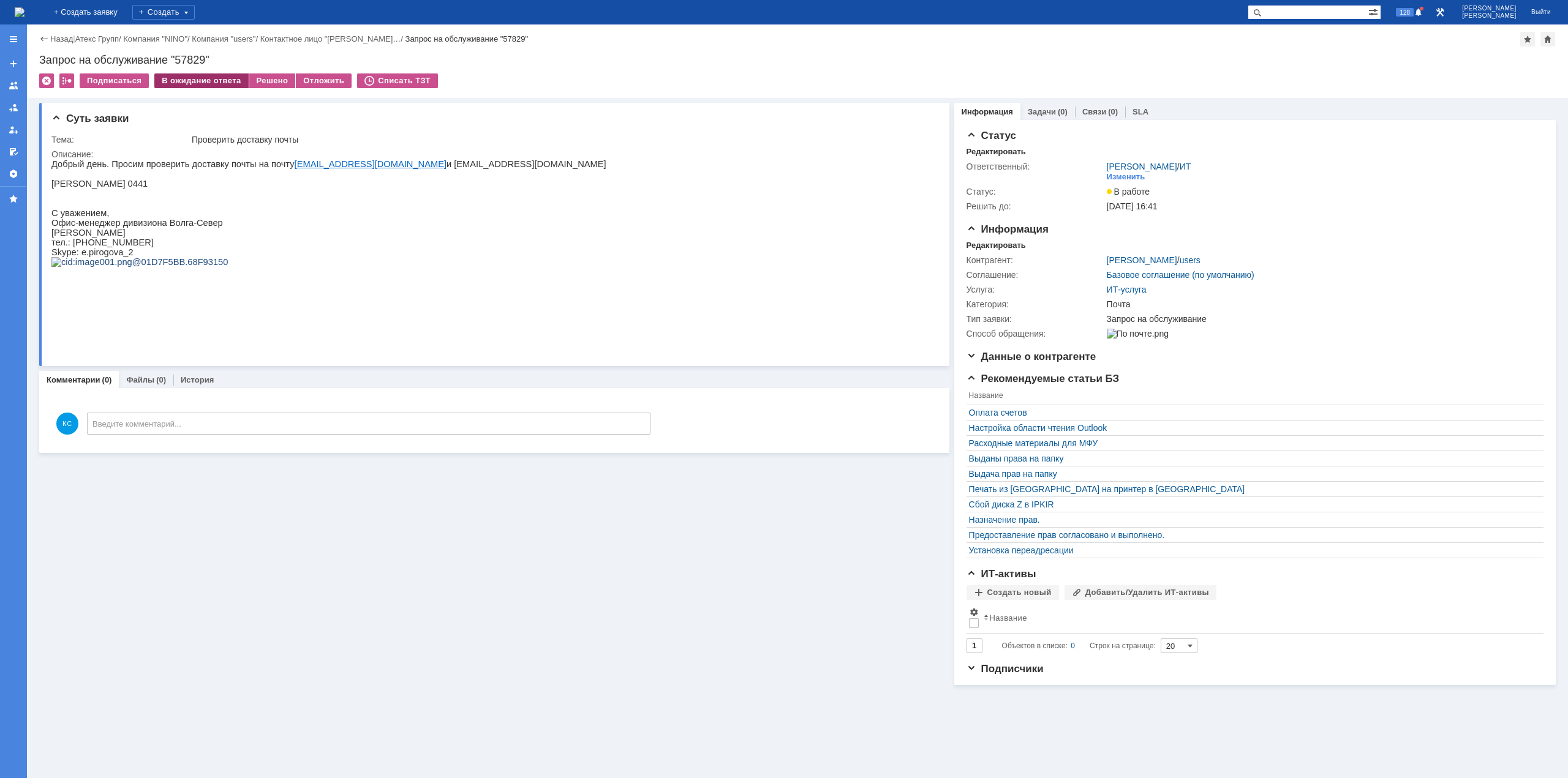
click at [189, 74] on div "В ожидание ответа" at bounding box center [201, 81] width 94 height 15
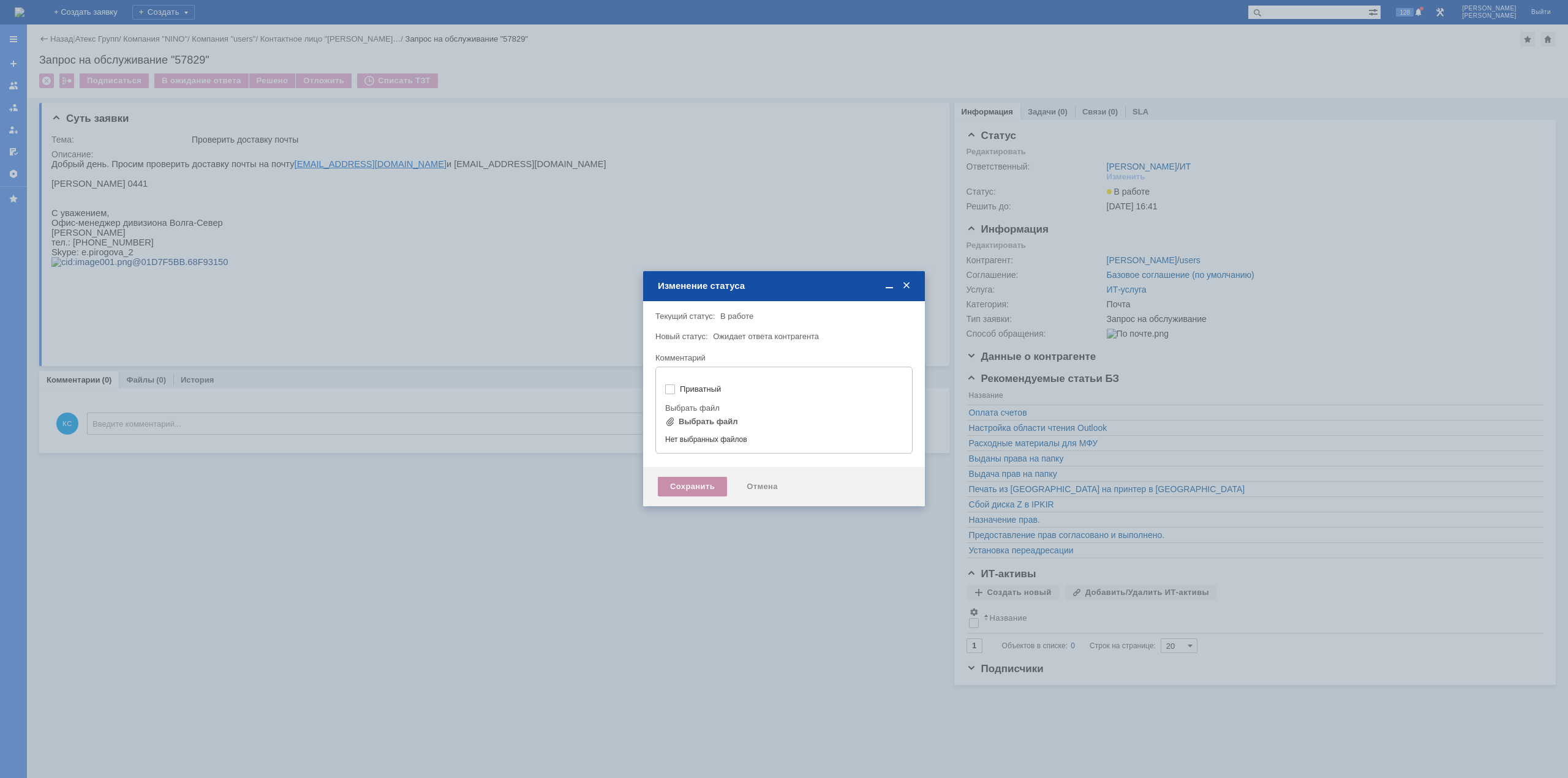
type input "[не указано]"
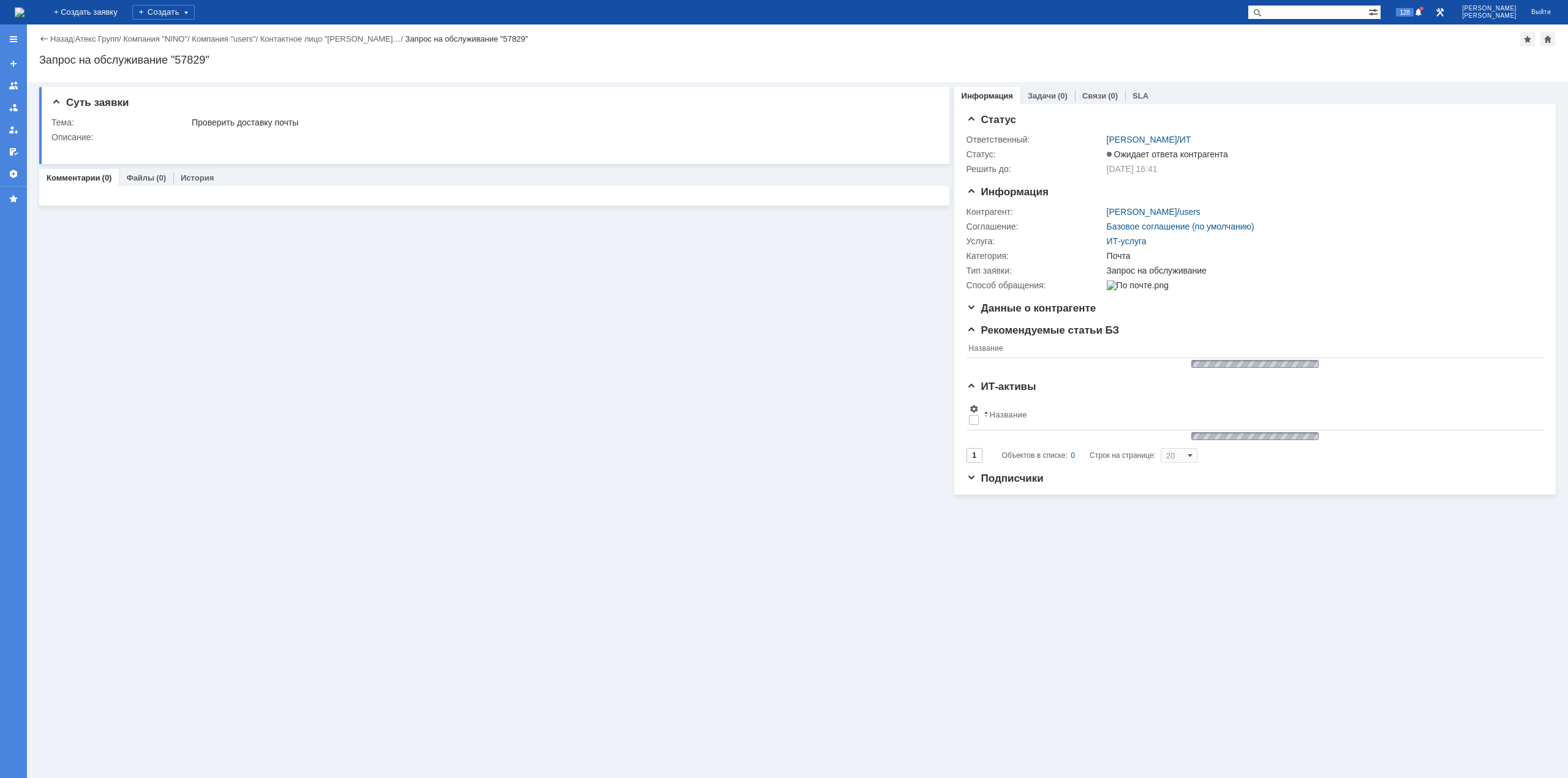
click at [25, 7] on img at bounding box center [19, 12] width 10 height 10
